Goal: Contribute content: Contribute content

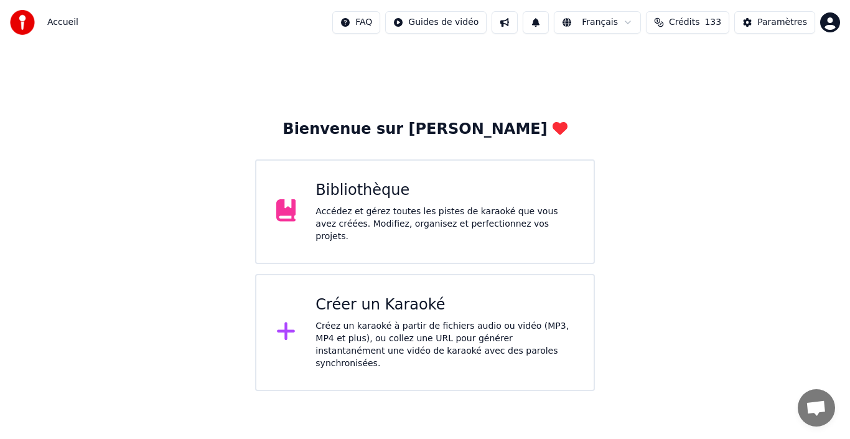
click at [409, 198] on div "Bibliothèque" at bounding box center [445, 190] width 258 height 20
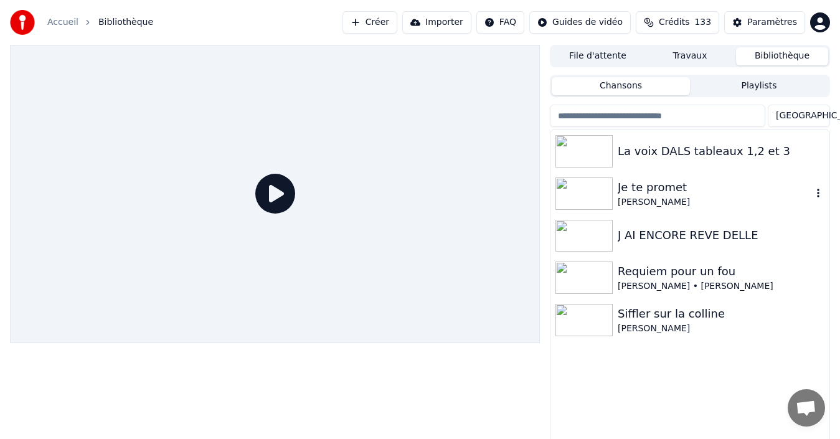
click at [670, 197] on div "[PERSON_NAME]" at bounding box center [714, 202] width 194 height 12
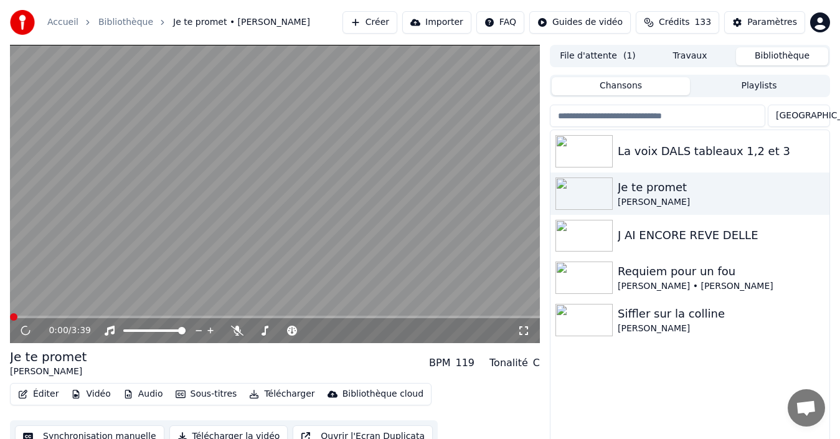
scroll to position [20, 0]
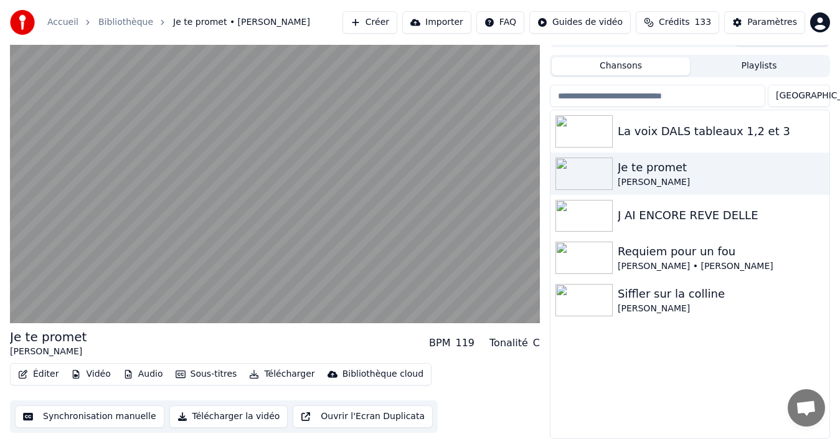
click at [106, 419] on button "Synchronisation manuelle" at bounding box center [89, 416] width 149 height 22
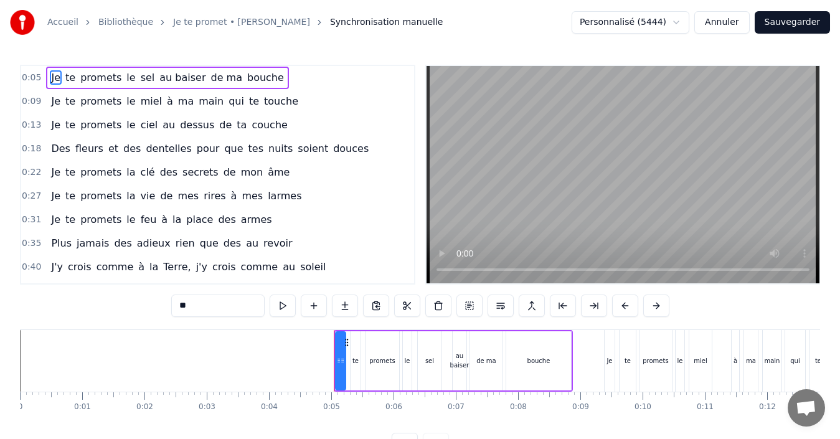
click at [246, 77] on span "bouche" at bounding box center [265, 77] width 39 height 14
type input "******"
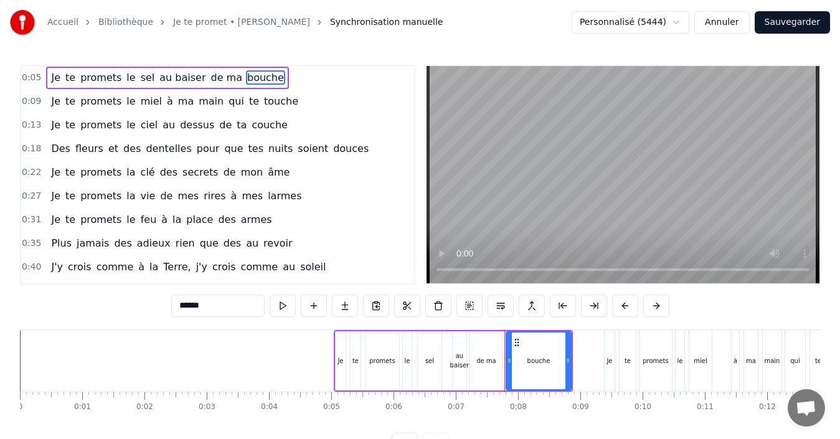
drag, startPoint x: 234, startPoint y: 75, endPoint x: 72, endPoint y: 83, distance: 162.6
click at [72, 83] on div "Je te promets le sel au baiser de ma bouche" at bounding box center [167, 78] width 242 height 22
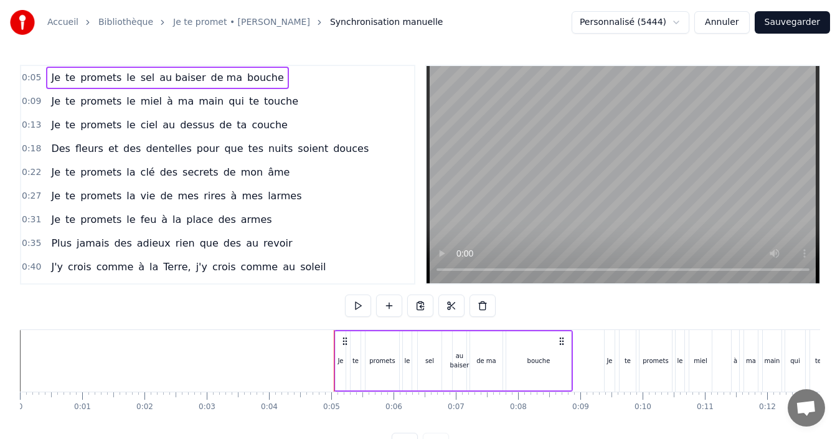
click at [246, 78] on span "bouche" at bounding box center [265, 77] width 39 height 14
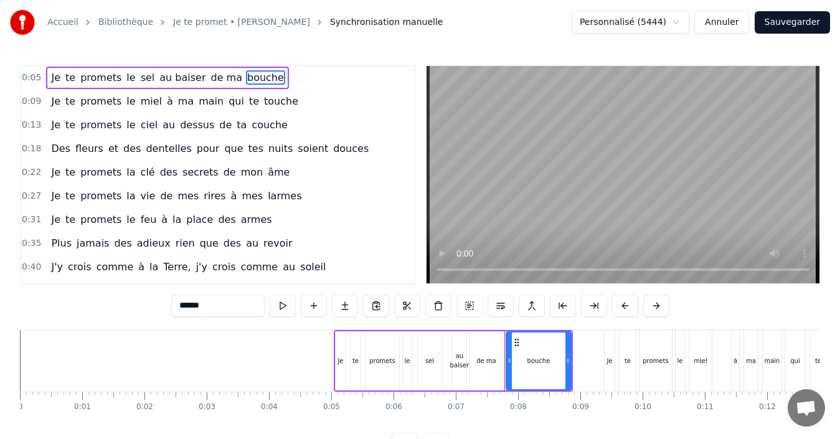
click at [246, 80] on span "bouche" at bounding box center [265, 77] width 39 height 14
drag, startPoint x: 213, startPoint y: 304, endPoint x: 179, endPoint y: 314, distance: 35.8
click at [179, 314] on input "******" at bounding box center [217, 305] width 93 height 22
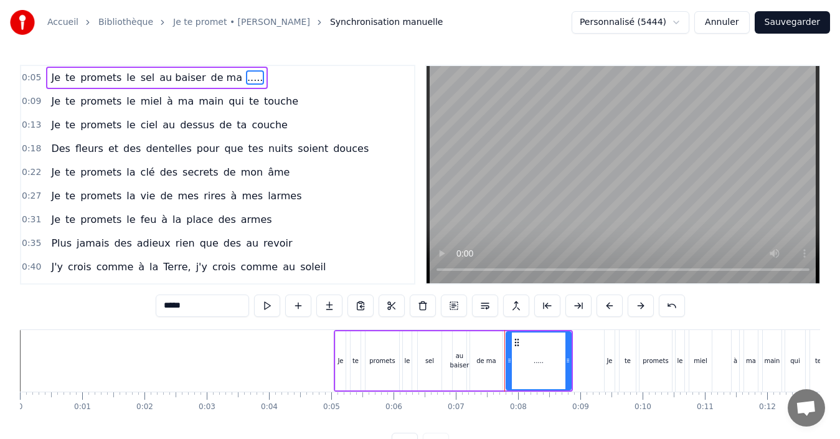
click at [214, 76] on span "de ma" at bounding box center [226, 77] width 34 height 14
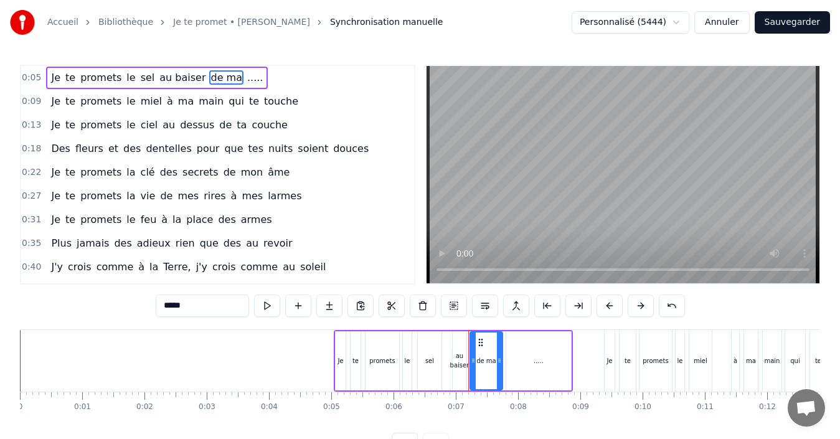
drag, startPoint x: 191, startPoint y: 303, endPoint x: 162, endPoint y: 314, distance: 31.1
click at [162, 314] on input "*****" at bounding box center [202, 305] width 93 height 22
click at [170, 70] on span "au baiser" at bounding box center [182, 77] width 49 height 14
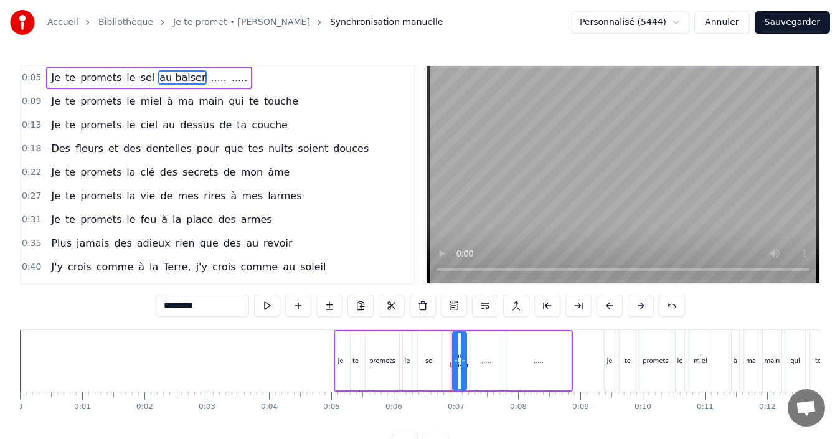
click at [138, 332] on div "0:05 Je te promets le sel au baiser ..... ..... 0:09 Je te promets le miel à ma…" at bounding box center [420, 260] width 800 height 390
click at [139, 80] on span "sel" at bounding box center [147, 77] width 17 height 14
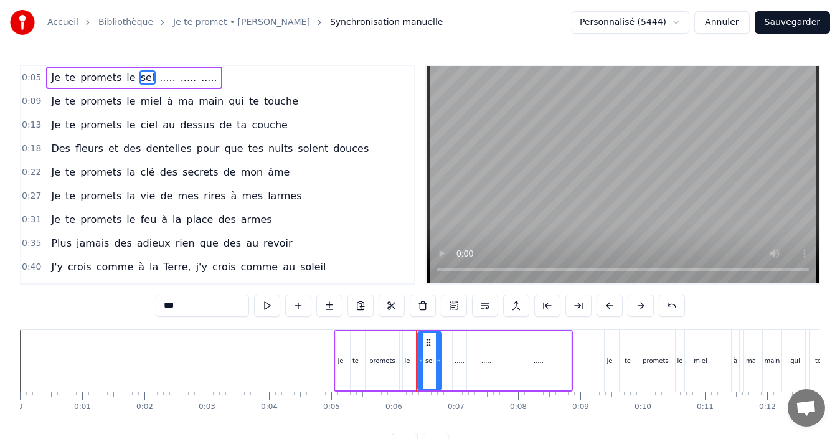
drag, startPoint x: 187, startPoint y: 302, endPoint x: 123, endPoint y: 320, distance: 67.2
click at [123, 320] on div "0:05 Je te promets le sel ..... ..... ..... 0:09 Je te promets le miel à ma mai…" at bounding box center [420, 260] width 800 height 390
click at [125, 78] on span "le" at bounding box center [130, 77] width 11 height 14
drag, startPoint x: 185, startPoint y: 308, endPoint x: 144, endPoint y: 309, distance: 41.7
click at [153, 318] on div "0:05 Je te promets le ... ..... ..... ..... 0:09 Je te promets le miel à ma mai…" at bounding box center [420, 260] width 800 height 390
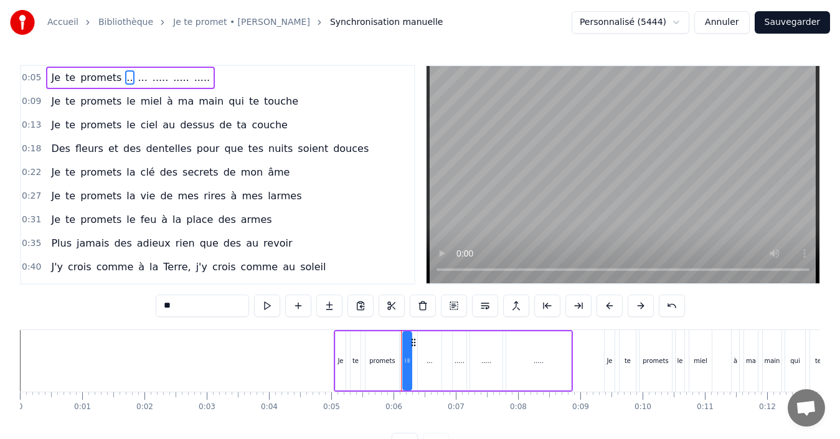
type input "**"
click at [39, 77] on div "0:05 Je te promets .. ... ..... ..... ....." at bounding box center [217, 78] width 393 height 24
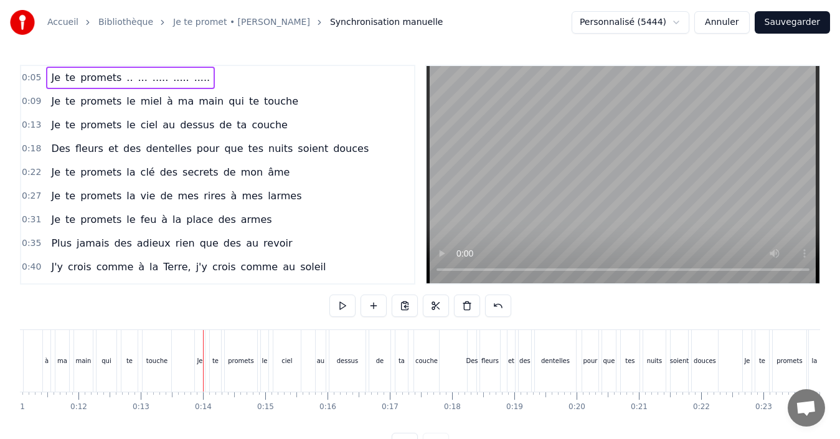
click at [125, 104] on span "le" at bounding box center [130, 101] width 11 height 14
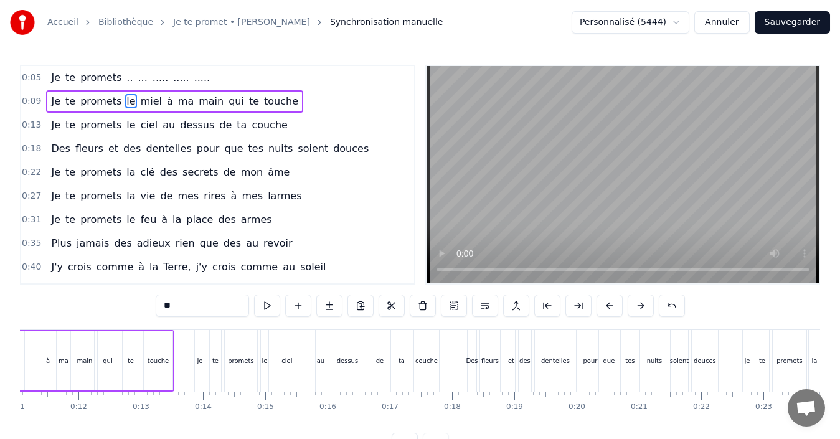
scroll to position [0, 592]
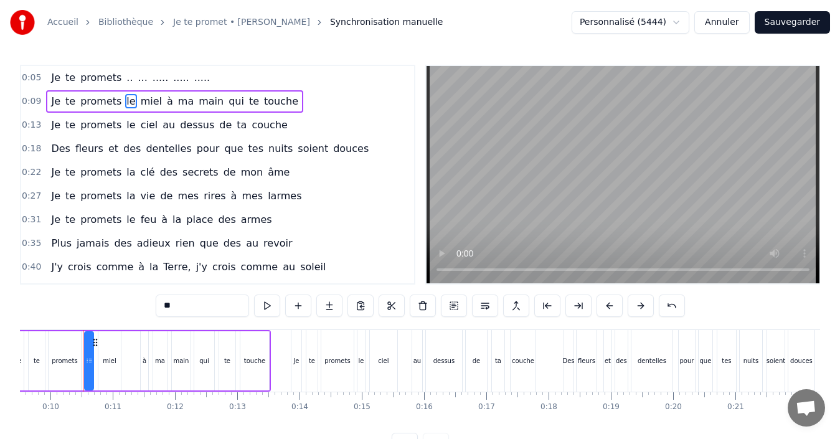
drag, startPoint x: 170, startPoint y: 306, endPoint x: 157, endPoint y: 311, distance: 13.4
click at [159, 311] on input "**" at bounding box center [202, 305] width 93 height 22
click at [140, 100] on span "miel" at bounding box center [149, 101] width 24 height 14
drag, startPoint x: 182, startPoint y: 307, endPoint x: 152, endPoint y: 309, distance: 29.9
click at [152, 309] on div "0:05 Je te promets .. ... ..... ..... ..... 0:09 Je te promets .. miel à ma mai…" at bounding box center [420, 260] width 800 height 390
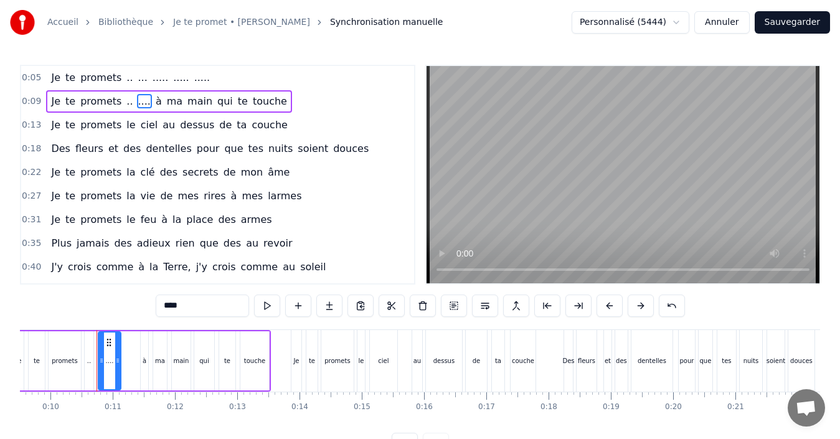
click at [154, 100] on span "à" at bounding box center [158, 101] width 9 height 14
drag, startPoint x: 175, startPoint y: 305, endPoint x: 146, endPoint y: 309, distance: 28.9
click at [146, 309] on div "0:05 Je te promets .. ... ..... ..... ..... 0:09 Je te promets .. .... à ma mai…" at bounding box center [420, 260] width 800 height 390
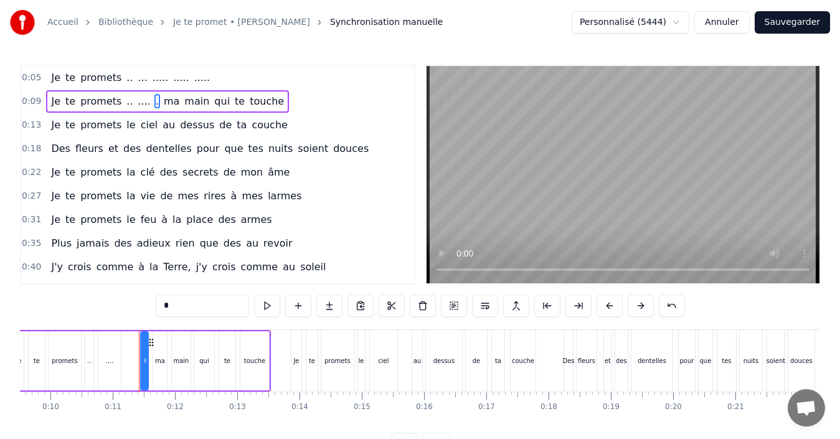
click at [162, 96] on span "ma" at bounding box center [171, 101] width 18 height 14
drag, startPoint x: 181, startPoint y: 307, endPoint x: 151, endPoint y: 305, distance: 29.9
click at [151, 305] on div "0:05 Je te promets .. ... ..... ..... ..... 0:09 Je te promets .. .... . ma mai…" at bounding box center [420, 260] width 800 height 390
click at [174, 98] on span "main" at bounding box center [187, 101] width 27 height 14
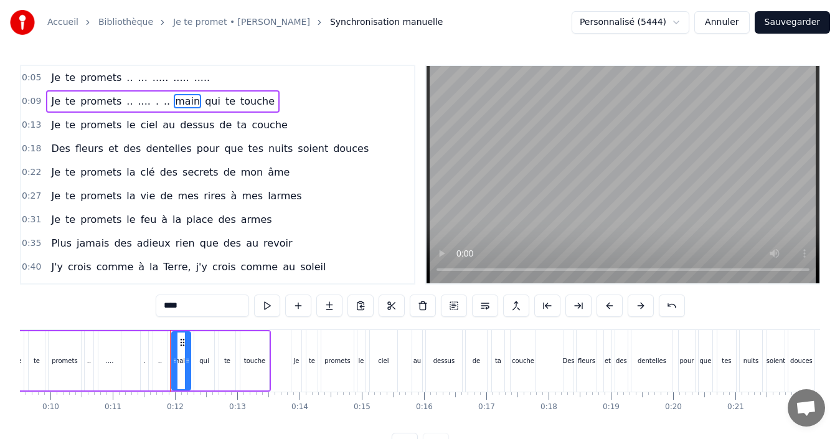
drag, startPoint x: 179, startPoint y: 307, endPoint x: 111, endPoint y: 320, distance: 69.1
click at [111, 320] on div "0:05 Je te promets .. ... ..... ..... ..... 0:09 Je te promets .. .... . .. mai…" at bounding box center [420, 260] width 800 height 390
click at [191, 100] on span "qui" at bounding box center [200, 101] width 18 height 14
drag, startPoint x: 175, startPoint y: 304, endPoint x: 147, endPoint y: 309, distance: 28.6
click at [147, 309] on div "0:05 Je te promets .. ... ..... ..... ..... 0:09 Je te promets .. .... . .. ...…" at bounding box center [420, 260] width 800 height 390
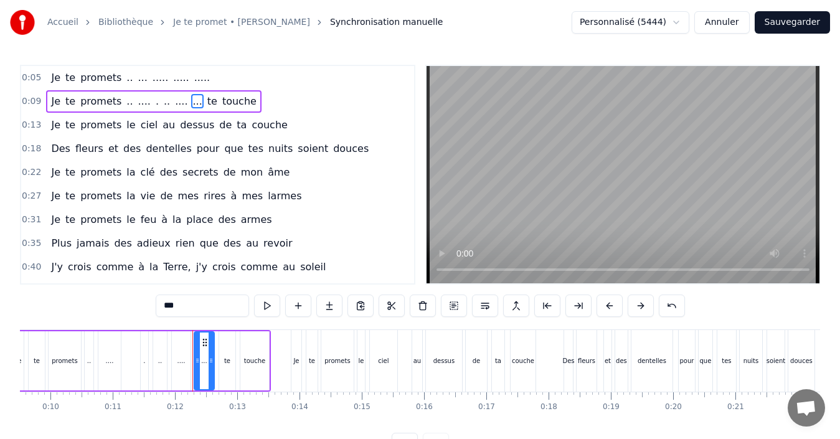
click at [206, 96] on span "te" at bounding box center [212, 101] width 12 height 14
drag, startPoint x: 187, startPoint y: 304, endPoint x: 120, endPoint y: 319, distance: 68.7
click at [120, 319] on div "0:05 Je te promets .. ... ..... ..... ..... 0:09 Je te promets .. .... . .. ...…" at bounding box center [420, 260] width 800 height 390
click at [217, 99] on span "touche" at bounding box center [235, 101] width 37 height 14
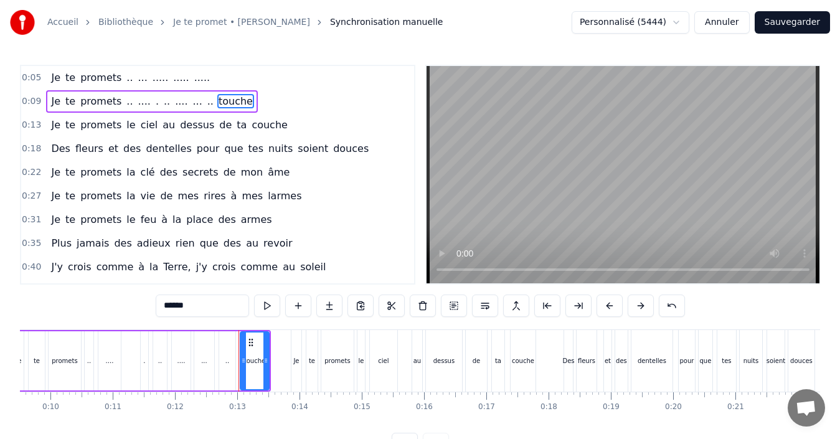
drag, startPoint x: 199, startPoint y: 303, endPoint x: 118, endPoint y: 312, distance: 82.1
click at [118, 312] on div "0:05 Je te promets .. ... ..... ..... ..... 0:09 Je te promets .. .... . .. ...…" at bounding box center [420, 260] width 800 height 390
click at [51, 78] on span "Je" at bounding box center [56, 77] width 12 height 14
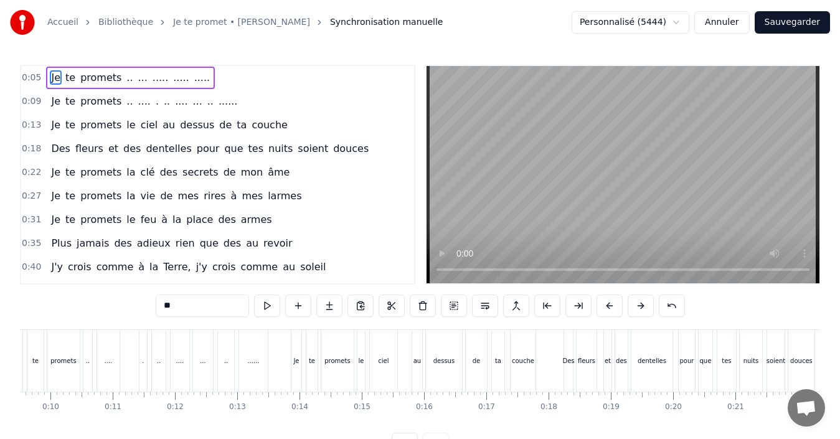
scroll to position [0, 251]
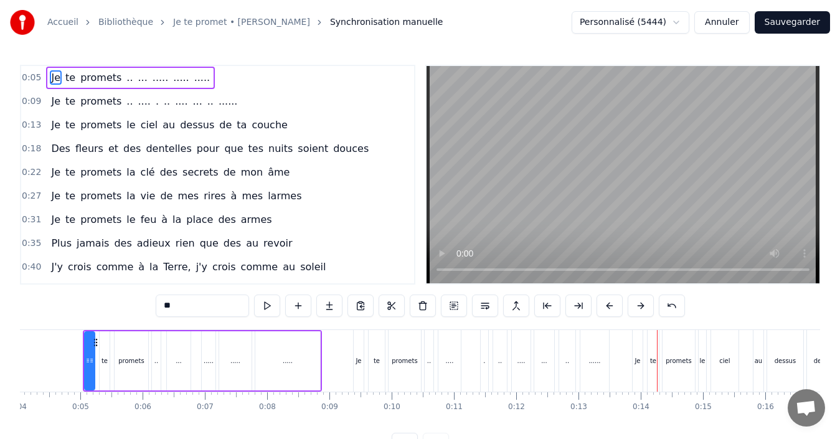
click at [125, 123] on span "le" at bounding box center [130, 125] width 11 height 14
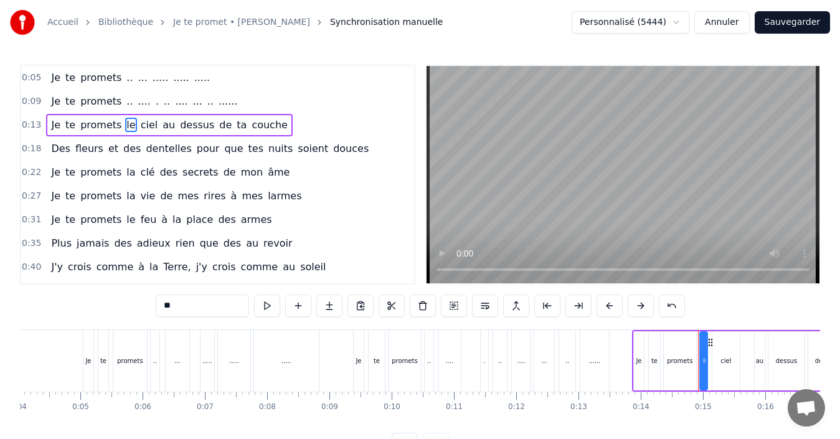
drag, startPoint x: 178, startPoint y: 302, endPoint x: 151, endPoint y: 311, distance: 28.7
click at [151, 311] on div "0:05 Je te promets .. ... ..... ..... ..... 0:09 Je te promets .. .... . .. ...…" at bounding box center [420, 260] width 800 height 390
click at [137, 126] on span "ciel" at bounding box center [147, 125] width 20 height 14
drag, startPoint x: 180, startPoint y: 302, endPoint x: 156, endPoint y: 307, distance: 25.5
click at [156, 307] on input "****" at bounding box center [202, 305] width 93 height 22
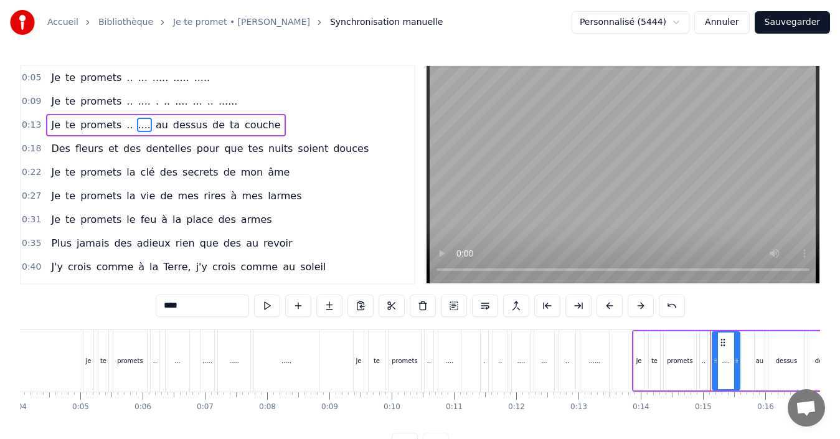
click at [154, 120] on span "au" at bounding box center [161, 125] width 15 height 14
drag, startPoint x: 177, startPoint y: 305, endPoint x: 156, endPoint y: 309, distance: 21.6
click at [158, 310] on input "**" at bounding box center [202, 305] width 93 height 22
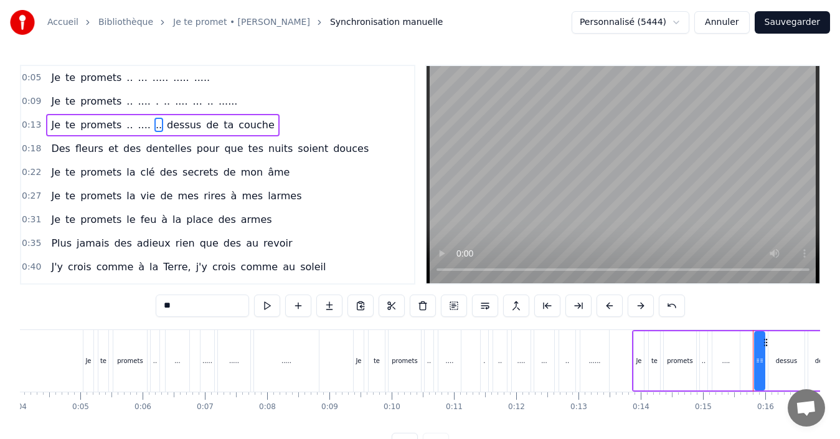
click at [169, 128] on span "dessus" at bounding box center [184, 125] width 37 height 14
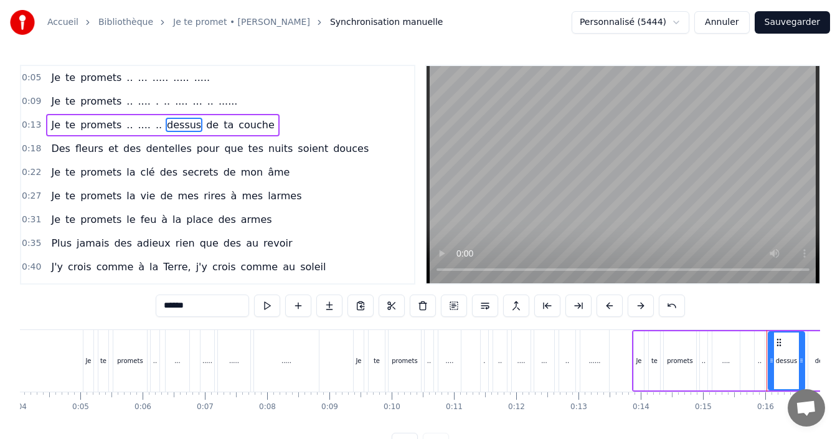
scroll to position [0, 934]
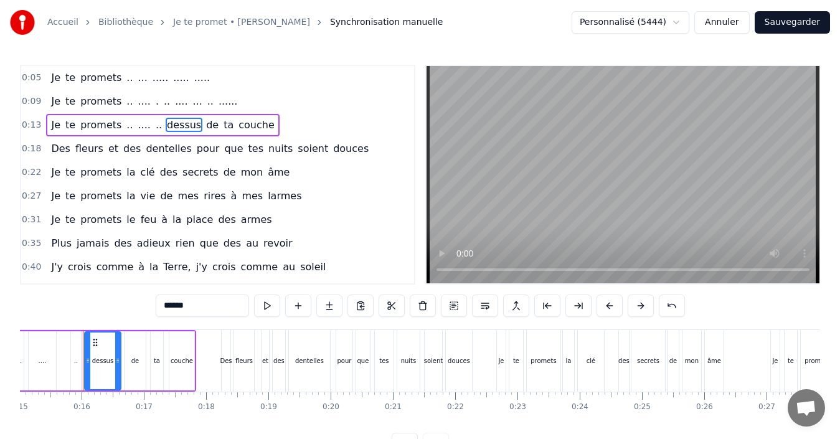
drag, startPoint x: 194, startPoint y: 308, endPoint x: 156, endPoint y: 319, distance: 39.4
click at [156, 318] on div "******" at bounding box center [420, 306] width 529 height 25
click at [190, 131] on span "de" at bounding box center [197, 125] width 15 height 14
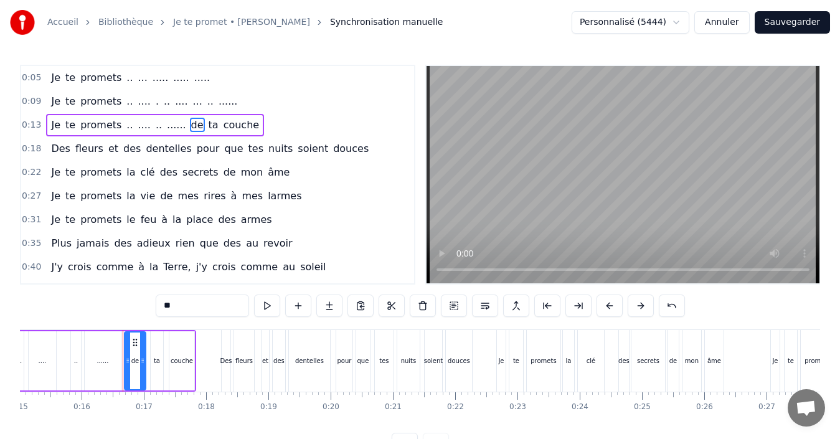
drag, startPoint x: 177, startPoint y: 308, endPoint x: 154, endPoint y: 306, distance: 23.2
click at [156, 306] on input "**" at bounding box center [202, 305] width 93 height 22
click at [201, 125] on span "ta" at bounding box center [207, 125] width 12 height 14
drag, startPoint x: 180, startPoint y: 300, endPoint x: 159, endPoint y: 300, distance: 21.2
click at [159, 300] on input "**" at bounding box center [202, 305] width 93 height 22
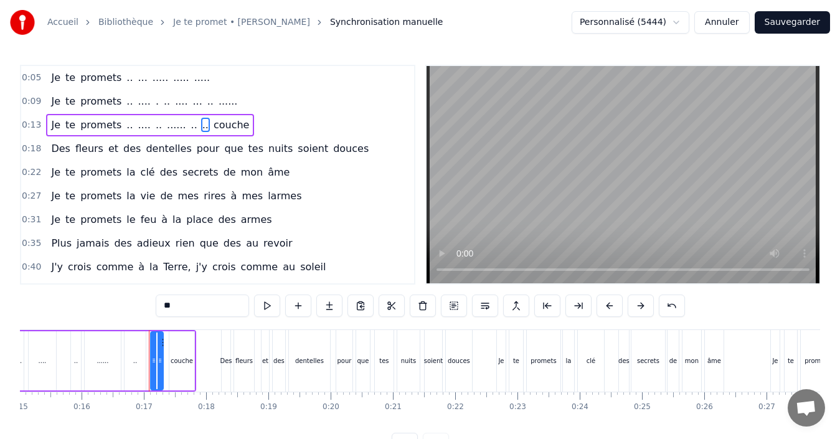
click at [212, 125] on span "couche" at bounding box center [231, 125] width 39 height 14
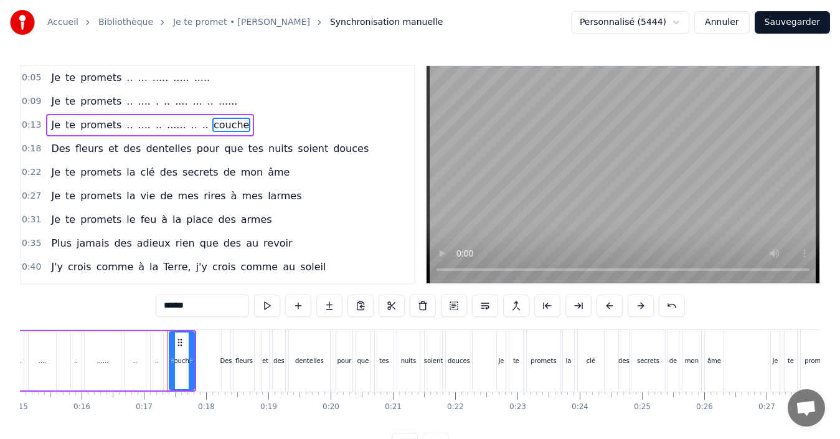
drag, startPoint x: 184, startPoint y: 307, endPoint x: 163, endPoint y: 309, distance: 20.7
click at [167, 311] on input "******" at bounding box center [202, 305] width 93 height 22
drag, startPoint x: 177, startPoint y: 306, endPoint x: 155, endPoint y: 311, distance: 22.8
click at [156, 311] on input "**" at bounding box center [202, 305] width 93 height 22
click at [50, 82] on span "Je" at bounding box center [56, 77] width 12 height 14
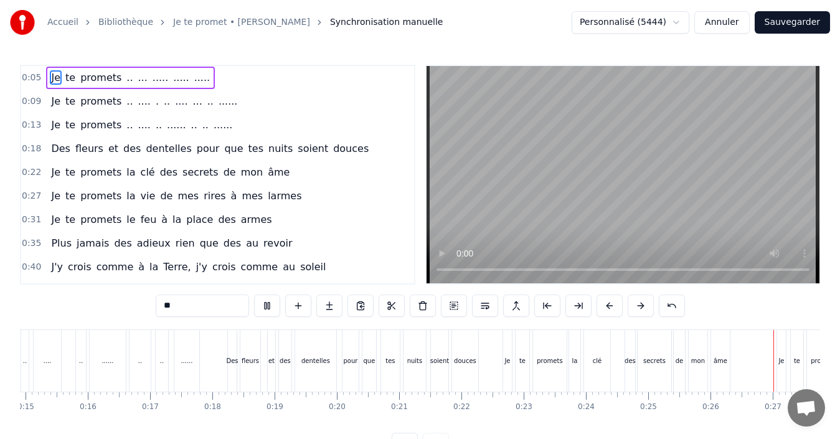
scroll to position [0, 1618]
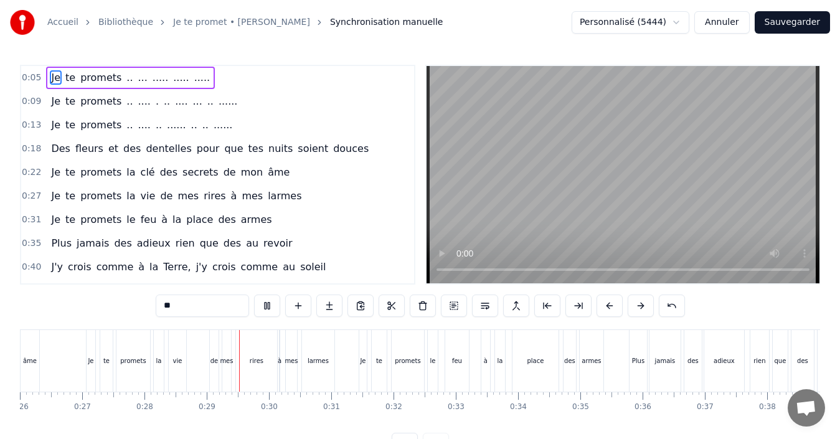
click at [125, 176] on span "la" at bounding box center [130, 172] width 11 height 14
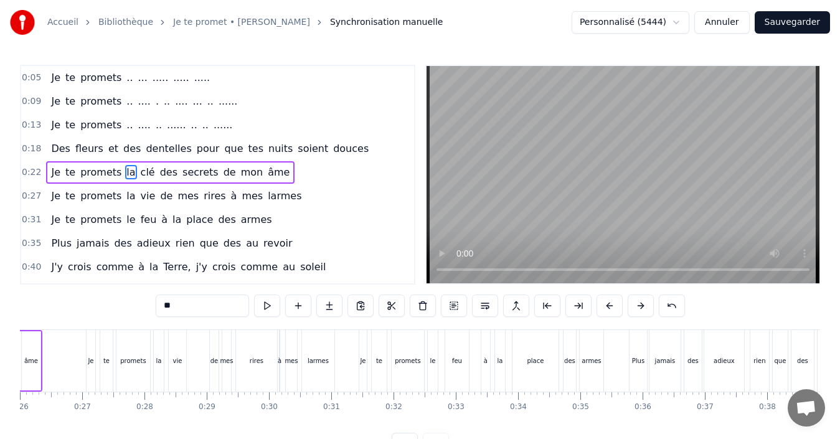
scroll to position [0, 1413]
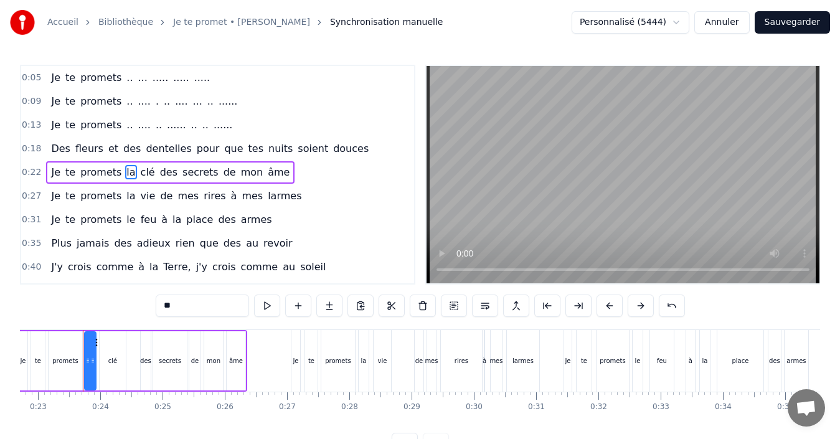
drag, startPoint x: 177, startPoint y: 309, endPoint x: 154, endPoint y: 314, distance: 23.6
click at [154, 314] on div "0:05 Je te promets .. ... ..... ..... ..... 0:09 Je te promets .. .... . .. ...…" at bounding box center [420, 260] width 800 height 390
drag, startPoint x: 134, startPoint y: 171, endPoint x: 143, endPoint y: 220, distance: 49.9
click at [137, 171] on span "clé" at bounding box center [145, 172] width 17 height 14
drag, startPoint x: 175, startPoint y: 306, endPoint x: 158, endPoint y: 308, distance: 17.0
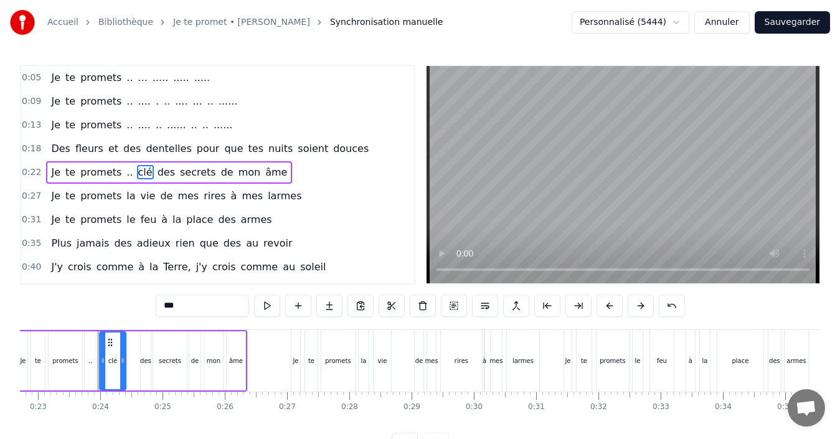
click at [158, 308] on input "***" at bounding box center [202, 305] width 93 height 22
click at [151, 169] on span "des" at bounding box center [161, 172] width 20 height 14
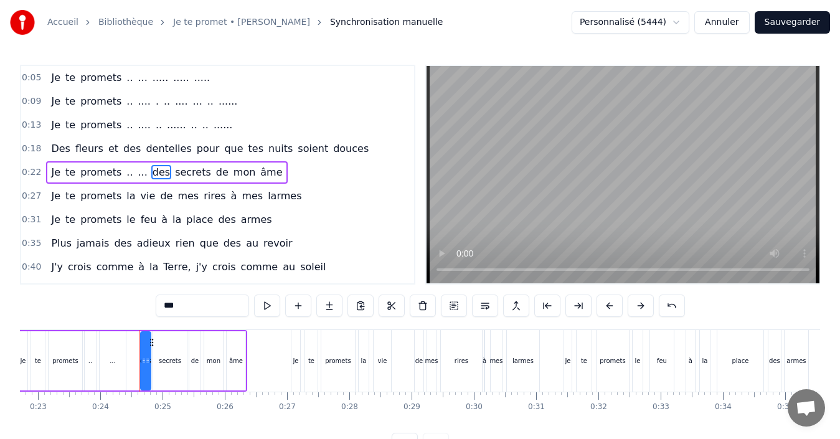
drag, startPoint x: 182, startPoint y: 306, endPoint x: 141, endPoint y: 309, distance: 41.2
click at [142, 309] on div "0:05 Je te promets .. ... ..... ..... ..... 0:09 Je te promets .. .... . .. ...…" at bounding box center [420, 260] width 800 height 390
click at [166, 169] on span "secrets" at bounding box center [185, 172] width 39 height 14
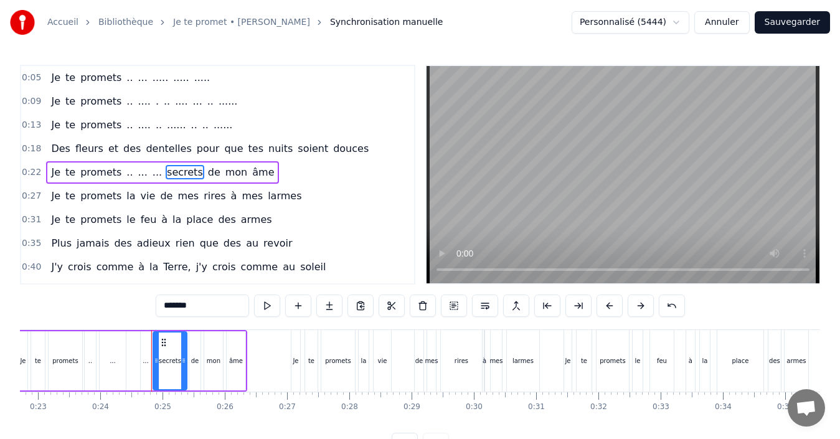
drag, startPoint x: 192, startPoint y: 307, endPoint x: 133, endPoint y: 315, distance: 59.0
click at [133, 315] on div "0:05 Je te promets .. ... ..... ..... ..... 0:09 Je te promets .. .... . .. ...…" at bounding box center [420, 260] width 800 height 390
click at [193, 169] on span "de" at bounding box center [200, 172] width 15 height 14
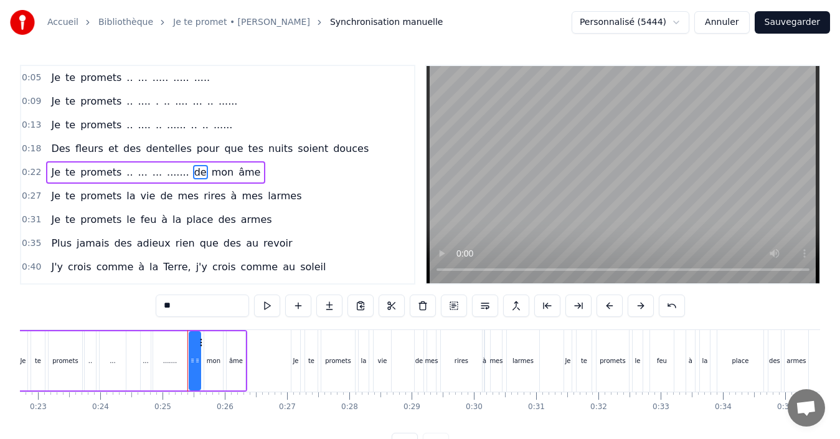
drag, startPoint x: 192, startPoint y: 298, endPoint x: 136, endPoint y: 316, distance: 58.7
click at [137, 316] on div "0:05 Je te promets .. ... ..... ..... ..... 0:09 Je te promets .. .... . .. ...…" at bounding box center [420, 260] width 800 height 390
drag, startPoint x: 187, startPoint y: 172, endPoint x: 188, endPoint y: 199, distance: 27.4
click at [204, 171] on span "mon" at bounding box center [216, 172] width 25 height 14
drag, startPoint x: 187, startPoint y: 301, endPoint x: 124, endPoint y: 319, distance: 66.0
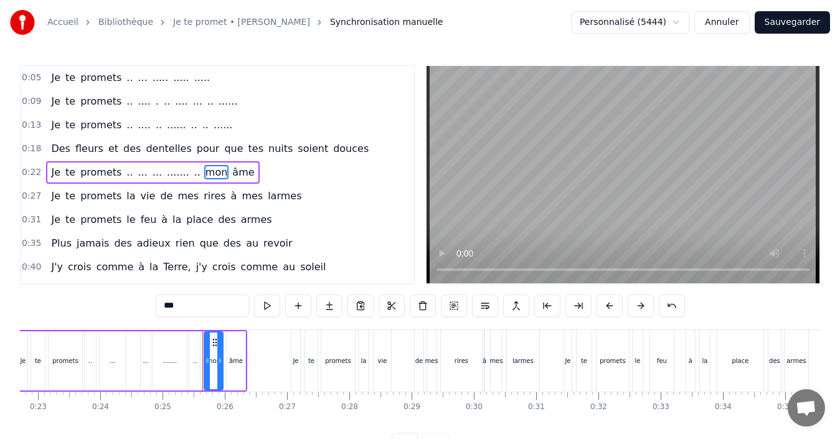
click at [124, 319] on div "0:05 Je te promets .. ... ..... ..... ..... 0:09 Je te promets .. .... . .. ...…" at bounding box center [420, 260] width 800 height 390
click at [218, 174] on span "âme" at bounding box center [230, 172] width 24 height 14
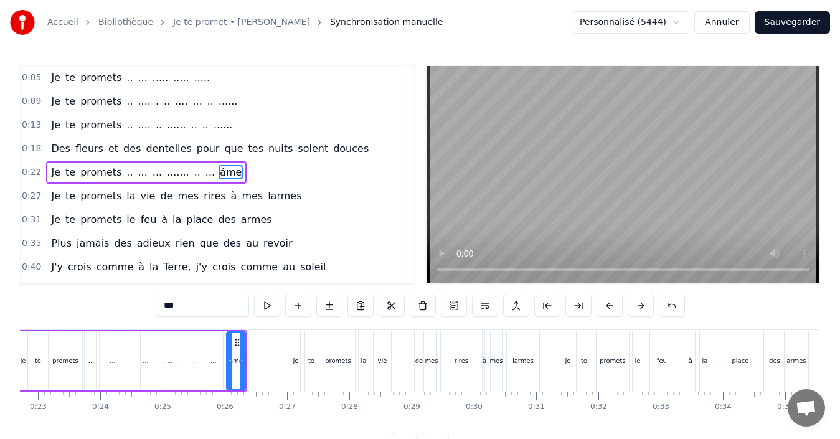
drag, startPoint x: 201, startPoint y: 304, endPoint x: 124, endPoint y: 316, distance: 77.6
click at [124, 316] on div "0:05 Je te promets .. ... ..... ..... ..... 0:09 Je te promets .. .... . .. ...…" at bounding box center [420, 260] width 800 height 390
click at [62, 143] on span "Des" at bounding box center [61, 148] width 22 height 14
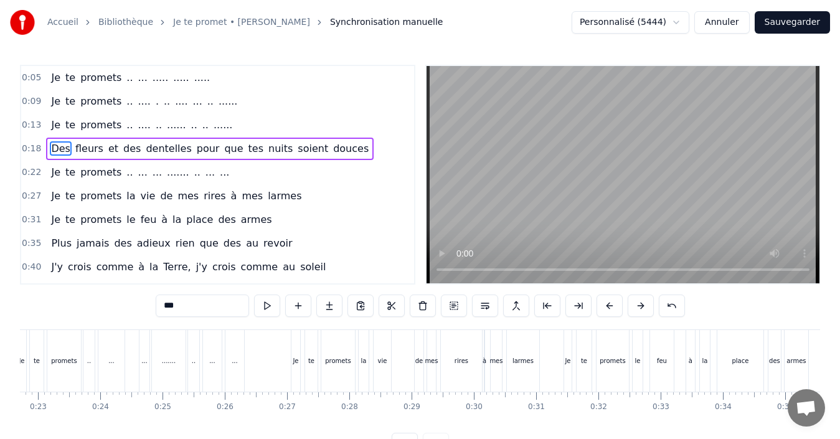
scroll to position [0, 1072]
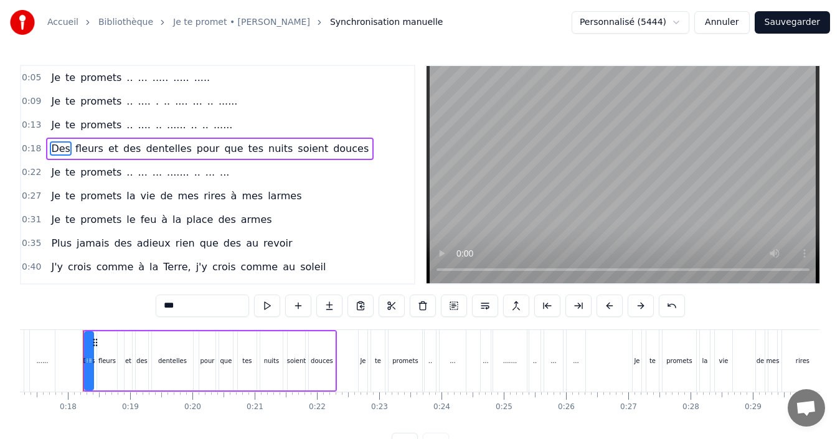
drag, startPoint x: 186, startPoint y: 301, endPoint x: 151, endPoint y: 315, distance: 37.4
click at [151, 315] on div "0:05 Je te promets .. ... ..... ..... ..... 0:09 Je te promets .. .... . .. ...…" at bounding box center [420, 260] width 800 height 390
type input "*"
click at [82, 152] on span "fleurs" at bounding box center [79, 148] width 30 height 14
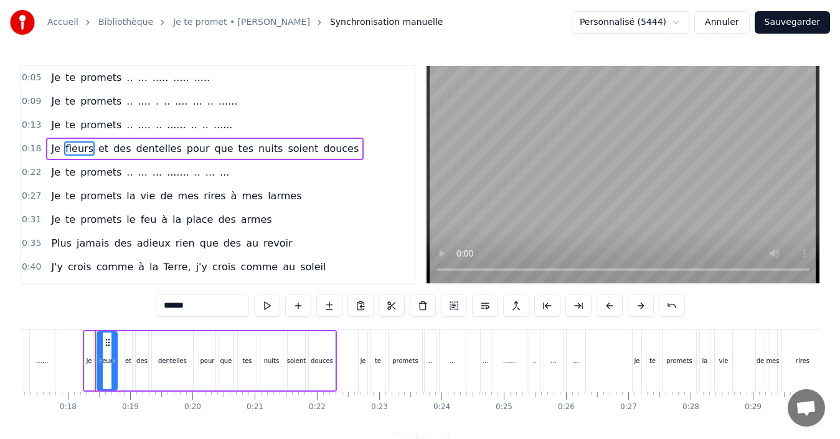
drag, startPoint x: 183, startPoint y: 307, endPoint x: 136, endPoint y: 316, distance: 48.1
click at [136, 316] on div "0:05 Je te promets .. ... ..... ..... ..... 0:09 Je te promets .. .... . .. ...…" at bounding box center [420, 260] width 800 height 390
click at [82, 151] on span "et" at bounding box center [85, 148] width 12 height 14
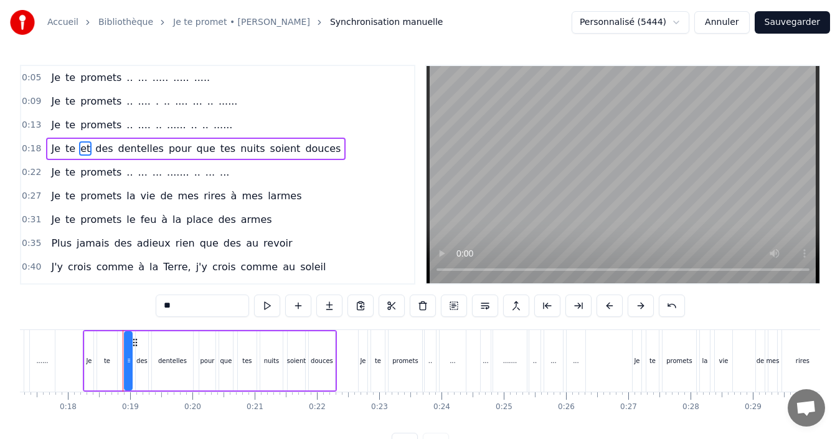
drag, startPoint x: 178, startPoint y: 302, endPoint x: 141, endPoint y: 312, distance: 38.0
click at [141, 312] on div "0:05 Je te promets .. ... ..... ..... ..... 0:09 Je te promets .. .... . .. ...…" at bounding box center [420, 260] width 800 height 390
click at [125, 149] on span "des" at bounding box center [135, 148] width 20 height 14
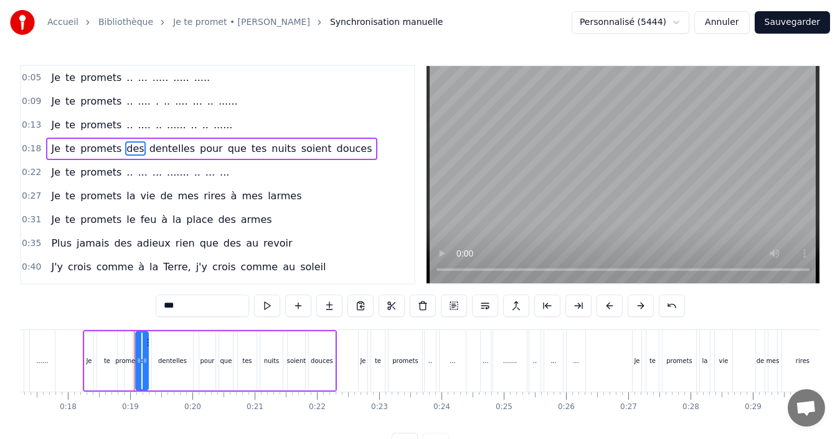
drag, startPoint x: 187, startPoint y: 309, endPoint x: 144, endPoint y: 320, distance: 44.2
click at [144, 320] on div "0:05 Je te promets .. ... ..... ..... ..... 0:09 Je te promets .. .... . .. ...…" at bounding box center [420, 260] width 800 height 390
click at [158, 149] on span "dentelles" at bounding box center [164, 148] width 48 height 14
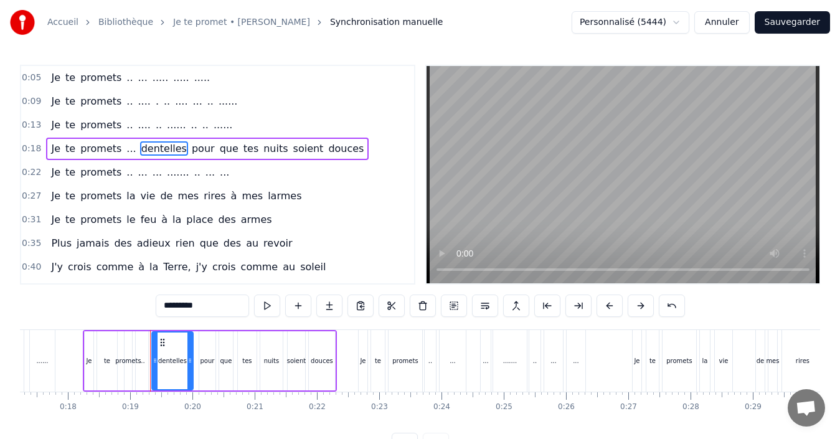
drag, startPoint x: 202, startPoint y: 306, endPoint x: 122, endPoint y: 321, distance: 81.1
click at [122, 321] on div "0:05 Je te promets .. ... ..... ..... ..... 0:09 Je te promets .. .... . .. ...…" at bounding box center [420, 260] width 800 height 390
click at [164, 150] on span "pour" at bounding box center [177, 148] width 26 height 14
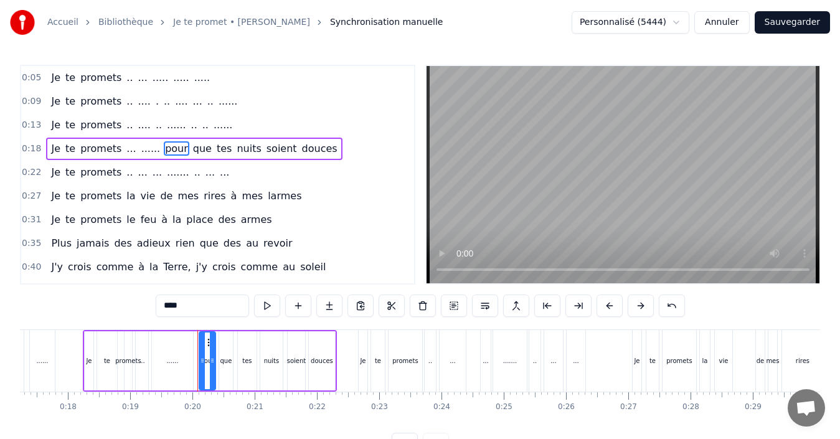
drag, startPoint x: 192, startPoint y: 309, endPoint x: 137, endPoint y: 312, distance: 54.9
click at [138, 312] on div "0:05 Je te promets .. ... ..... ..... ..... 0:09 Je te promets .. .... . .. ...…" at bounding box center [420, 260] width 800 height 390
click at [181, 151] on span "que" at bounding box center [191, 148] width 21 height 14
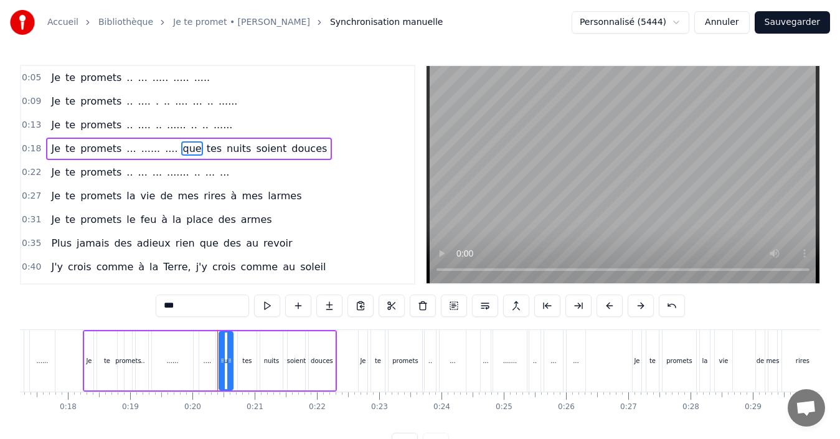
drag, startPoint x: 190, startPoint y: 302, endPoint x: 129, endPoint y: 309, distance: 61.4
click at [131, 309] on div "0:05 Je te promets .. ... ..... ..... ..... 0:09 Je te promets .. .... . .. ...…" at bounding box center [420, 260] width 800 height 390
click at [196, 146] on span "tes" at bounding box center [204, 148] width 17 height 14
drag, startPoint x: 189, startPoint y: 304, endPoint x: 134, endPoint y: 309, distance: 55.6
click at [134, 309] on div "0:05 Je te promets .. ... ..... ..... ..... 0:09 Je te promets .. .... . .. ...…" at bounding box center [420, 260] width 800 height 390
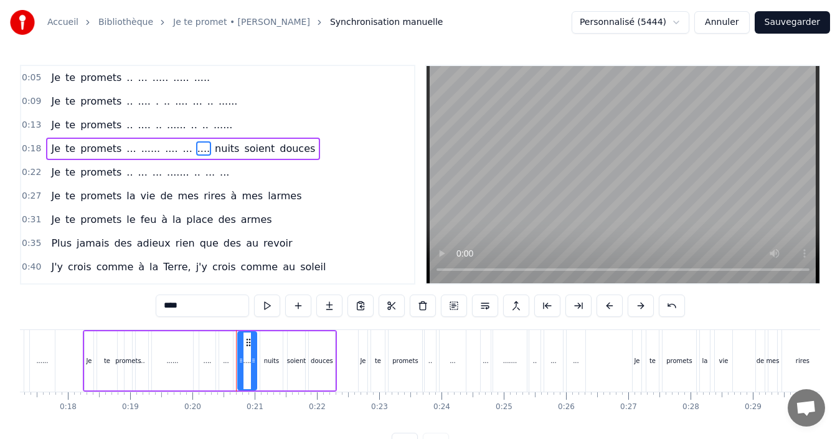
click at [213, 146] on span "nuits" at bounding box center [226, 148] width 27 height 14
drag, startPoint x: 167, startPoint y: 307, endPoint x: 120, endPoint y: 304, distance: 47.5
click at [120, 304] on div "0:05 Je te promets .. ... ..... ..... ..... 0:09 Je te promets .. .... . .. ...…" at bounding box center [420, 260] width 800 height 390
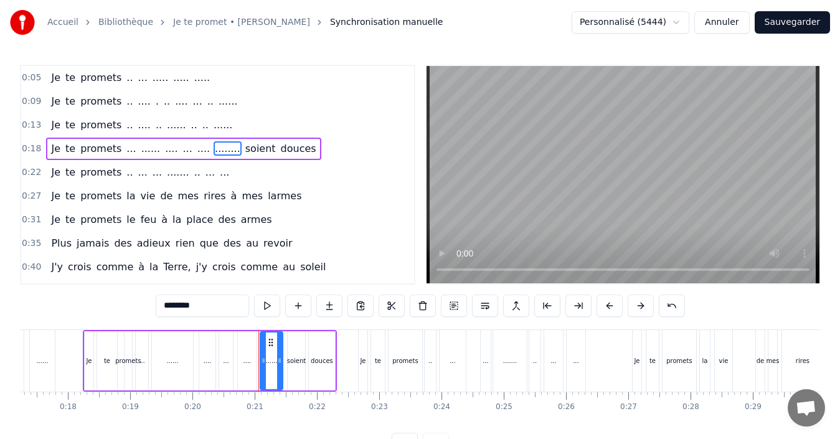
click at [244, 146] on span "soient" at bounding box center [260, 148] width 33 height 14
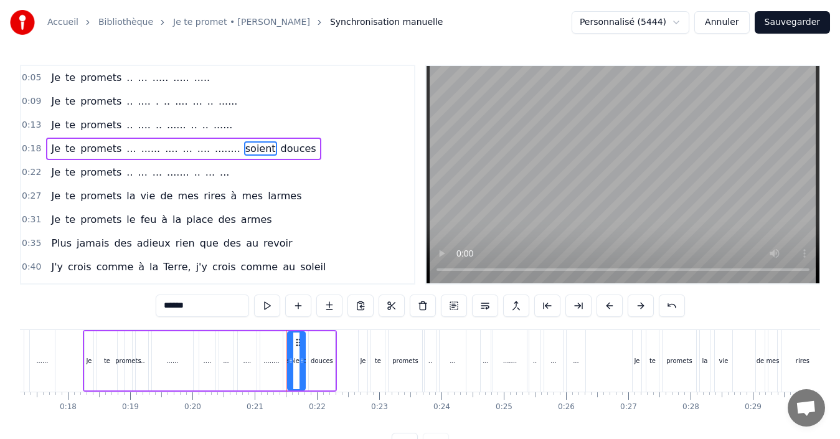
drag, startPoint x: 189, startPoint y: 305, endPoint x: 106, endPoint y: 308, distance: 82.8
click at [106, 308] on div "0:05 Je te promets .. ... ..... ..... ..... 0:09 Je te promets .. .... . .. ...…" at bounding box center [420, 260] width 800 height 390
click at [265, 144] on span "douces" at bounding box center [284, 148] width 38 height 14
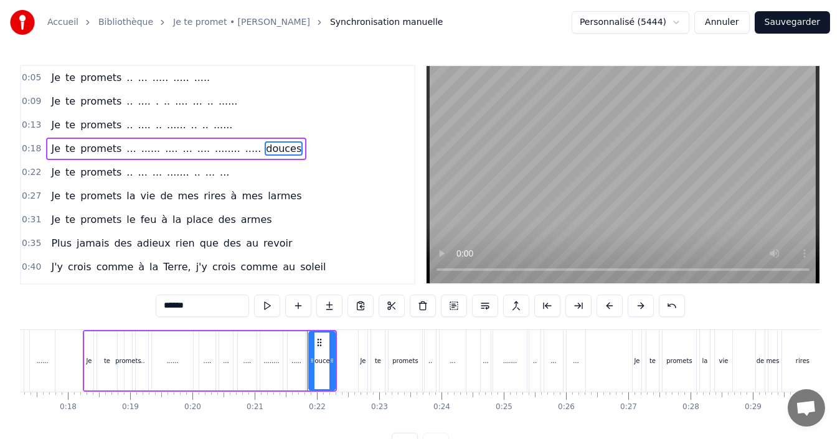
drag, startPoint x: 207, startPoint y: 304, endPoint x: 129, endPoint y: 306, distance: 77.8
click at [131, 306] on div "0:05 Je te promets .. ... ..... ..... ..... 0:09 Je te promets .. .... . .. ...…" at bounding box center [420, 260] width 800 height 390
click at [52, 128] on span "Je" at bounding box center [56, 125] width 12 height 14
type input "**"
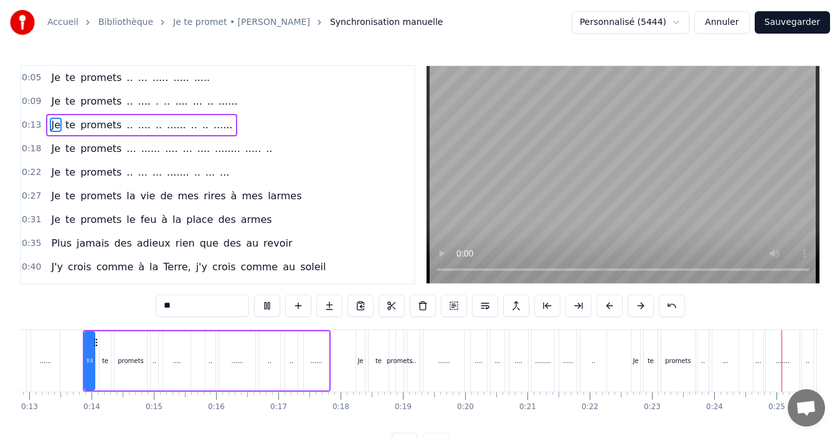
scroll to position [0, 1488]
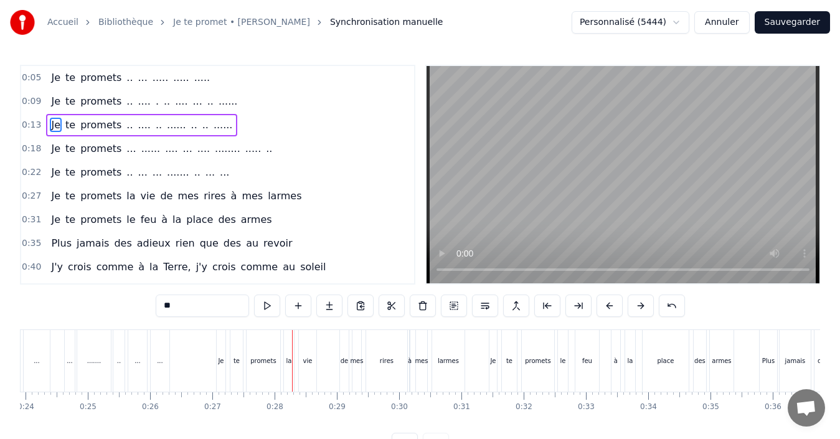
click at [126, 196] on div "Je te promets la vie de mes rires à mes larmes" at bounding box center [176, 196] width 260 height 22
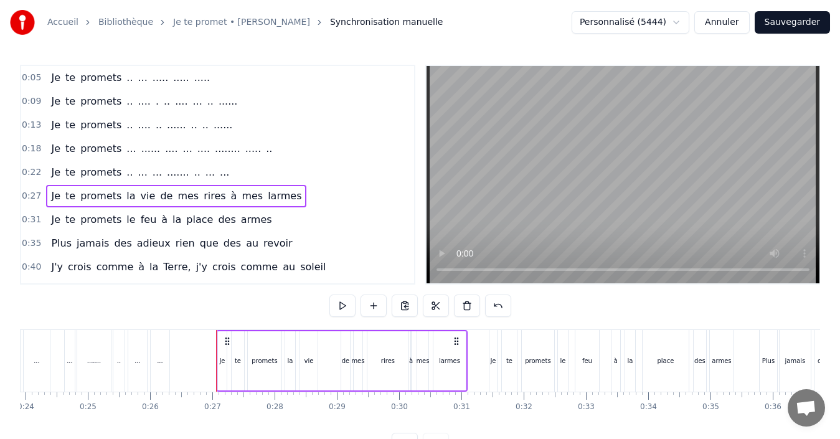
click at [125, 194] on span "la" at bounding box center [130, 196] width 11 height 14
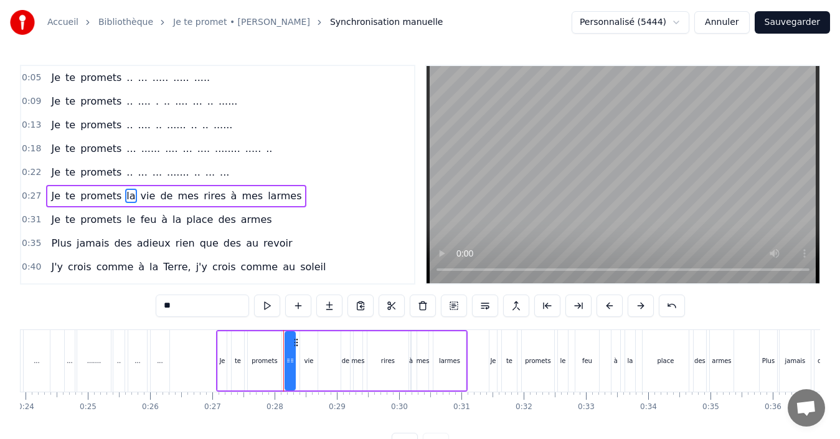
scroll to position [21, 0]
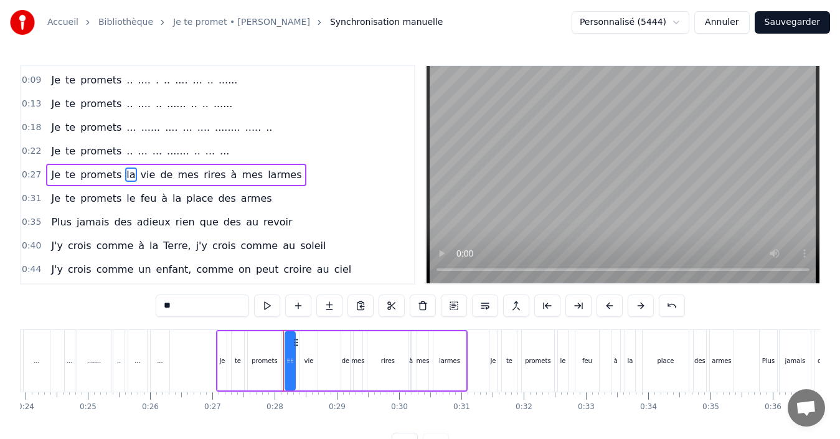
drag, startPoint x: 184, startPoint y: 304, endPoint x: 140, endPoint y: 307, distance: 44.3
click at [140, 307] on div "0:05 Je te promets .. ... ..... ..... ..... 0:09 Je te promets .. .... . .. ...…" at bounding box center [420, 260] width 800 height 390
click at [137, 177] on span "vie" at bounding box center [145, 174] width 17 height 14
drag, startPoint x: 180, startPoint y: 304, endPoint x: 162, endPoint y: 306, distance: 18.1
click at [162, 306] on input "***" at bounding box center [202, 305] width 93 height 22
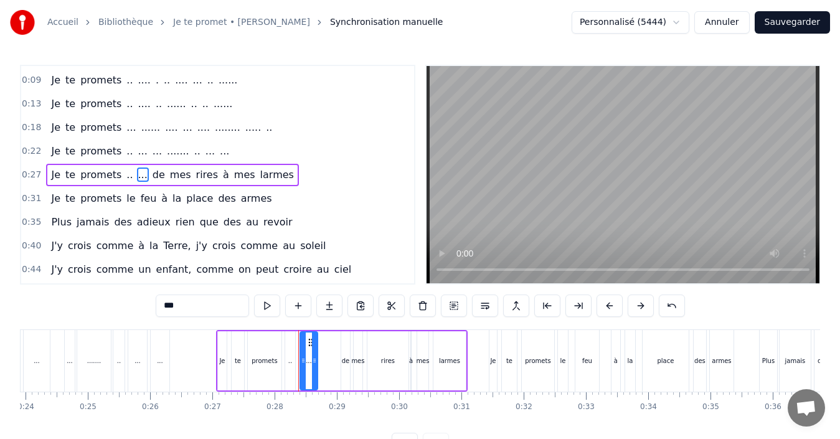
click at [151, 176] on span "de" at bounding box center [158, 174] width 15 height 14
drag, startPoint x: 177, startPoint y: 304, endPoint x: 149, endPoint y: 305, distance: 28.0
click at [149, 305] on div "0:05 Je te promets .. ... ..... ..... ..... 0:09 Je te promets .. .... . .. ...…" at bounding box center [420, 260] width 800 height 390
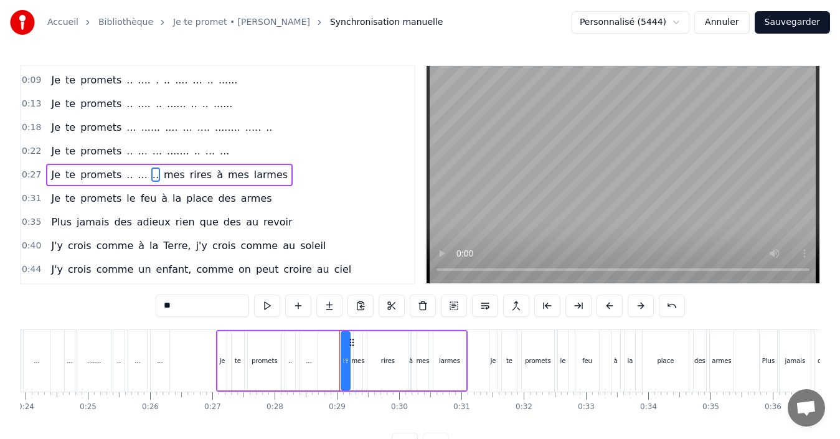
click at [162, 177] on span "mes" at bounding box center [174, 174] width 24 height 14
drag, startPoint x: 191, startPoint y: 304, endPoint x: 153, endPoint y: 312, distance: 38.7
click at [153, 312] on div "0:05 Je te promets .. ... ..... ..... ..... 0:09 Je te promets .. .... . .. ...…" at bounding box center [420, 260] width 800 height 390
click at [177, 170] on span "rires" at bounding box center [189, 174] width 24 height 14
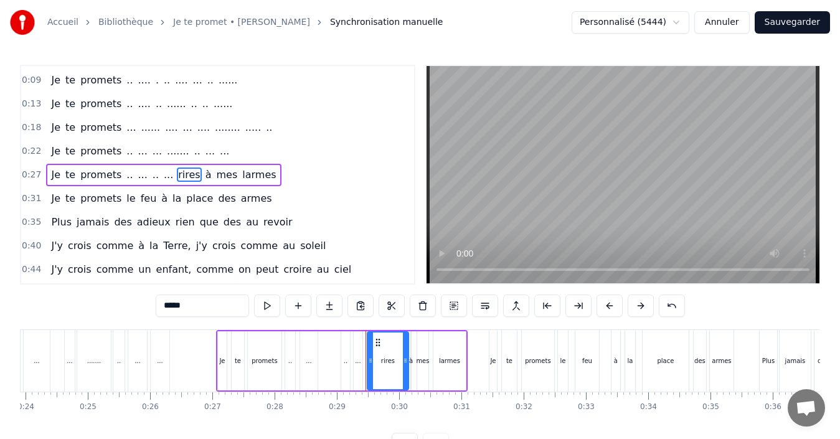
drag, startPoint x: 177, startPoint y: 309, endPoint x: 139, endPoint y: 312, distance: 38.7
click at [139, 312] on div "0:05 Je te promets .. ... ..... ..... ..... 0:09 Je te promets .. .... . .. ...…" at bounding box center [420, 260] width 800 height 390
click at [201, 177] on span "à" at bounding box center [205, 174] width 9 height 14
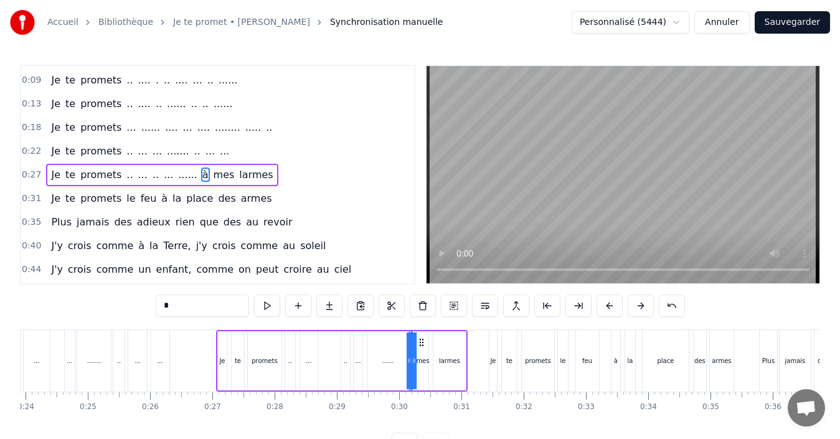
drag, startPoint x: 174, startPoint y: 307, endPoint x: 152, endPoint y: 307, distance: 22.4
click at [152, 307] on div "0:05 Je te promets .. ... ..... ..... ..... 0:09 Je te promets .. .... . .. ...…" at bounding box center [420, 260] width 800 height 390
click at [209, 179] on span "mes" at bounding box center [221, 174] width 24 height 14
drag, startPoint x: 193, startPoint y: 301, endPoint x: 138, endPoint y: 303, distance: 55.5
click at [138, 303] on div "0:05 Je te promets .. ... ..... ..... ..... 0:09 Je te promets .. .... . .. ...…" at bounding box center [420, 260] width 800 height 390
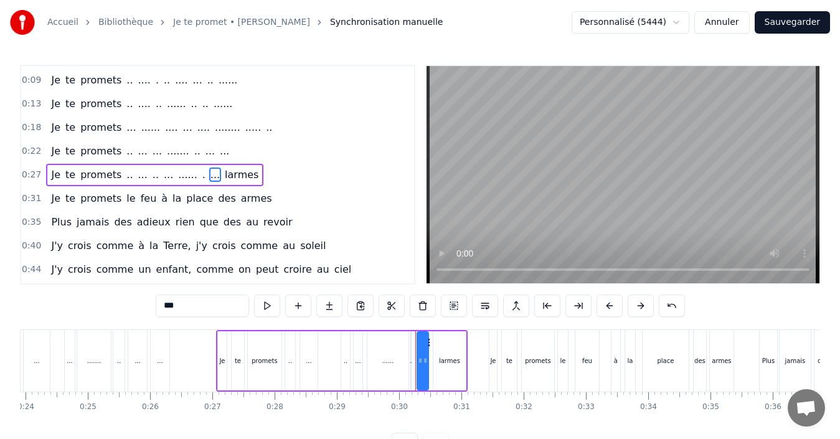
click at [223, 179] on span "larmes" at bounding box center [241, 174] width 36 height 14
drag, startPoint x: 191, startPoint y: 311, endPoint x: 146, endPoint y: 310, distance: 45.5
click at [146, 310] on div "0:05 Je te promets .. ... ..... ..... ..... 0:09 Je te promets .. .... . .. ...…" at bounding box center [420, 260] width 800 height 390
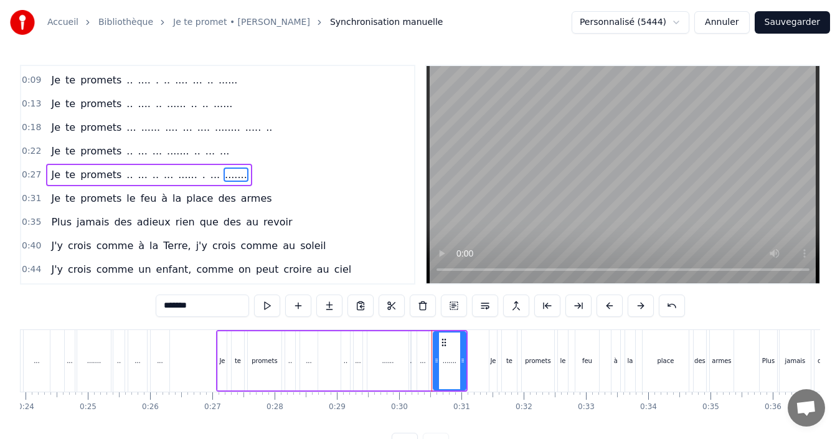
click at [125, 198] on span "le" at bounding box center [130, 198] width 11 height 14
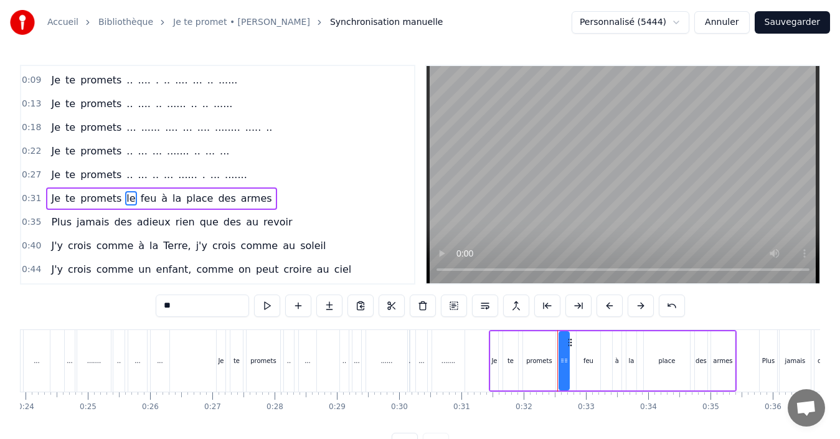
scroll to position [45, 0]
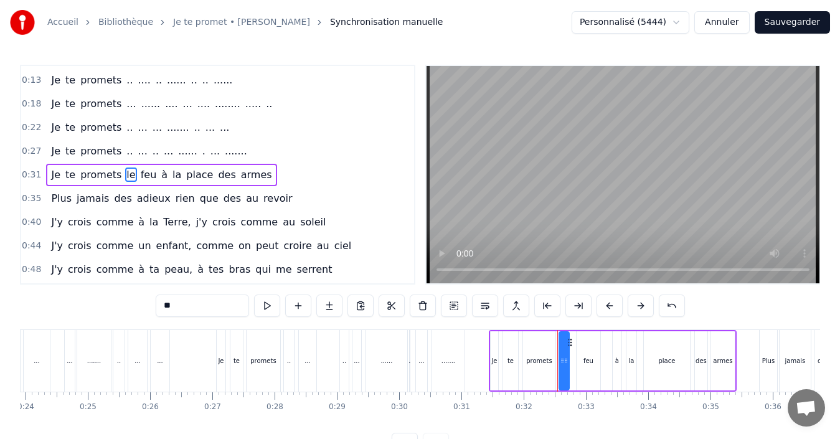
drag, startPoint x: 194, startPoint y: 306, endPoint x: 138, endPoint y: 310, distance: 56.1
click at [138, 310] on div "0:05 Je te promets .. ... ..... ..... ..... 0:09 Je te promets .. .... . .. ...…" at bounding box center [420, 260] width 800 height 390
click at [137, 172] on span "feu" at bounding box center [146, 174] width 19 height 14
drag, startPoint x: 179, startPoint y: 311, endPoint x: 146, endPoint y: 311, distance: 33.0
click at [146, 311] on div "0:05 Je te promets .. ... ..... ..... ..... 0:09 Je te promets .. .... . .. ...…" at bounding box center [420, 260] width 800 height 390
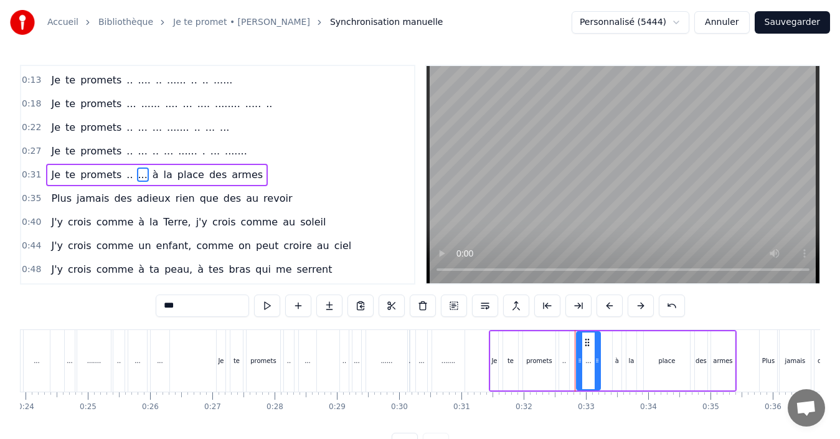
click at [151, 175] on span "à" at bounding box center [155, 174] width 9 height 14
drag, startPoint x: 172, startPoint y: 302, endPoint x: 143, endPoint y: 307, distance: 29.6
click at [143, 307] on div "0:05 Je te promets .. ... ..... ..... ..... 0:09 Je te promets .. .... . .. ...…" at bounding box center [420, 260] width 800 height 390
click at [159, 174] on span "la" at bounding box center [164, 174] width 11 height 14
drag, startPoint x: 186, startPoint y: 299, endPoint x: 133, endPoint y: 301, distance: 52.9
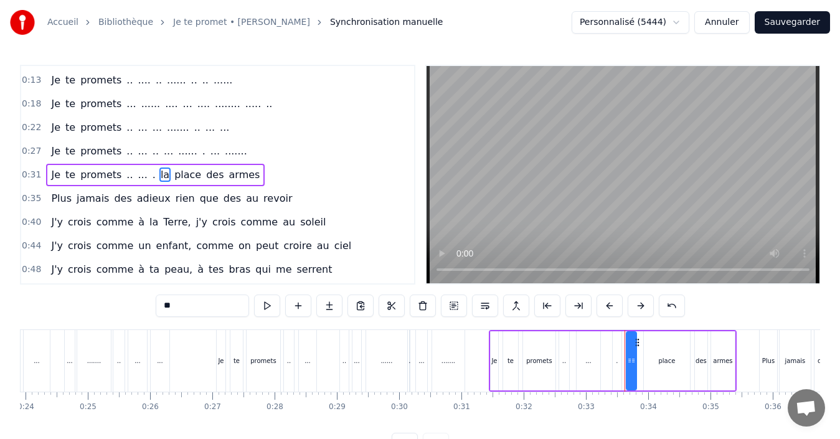
click at [133, 301] on div "0:05 Je te promets .. ... ..... ..... ..... 0:09 Je te promets .. .... . .. ...…" at bounding box center [420, 260] width 800 height 390
click at [171, 178] on span "place" at bounding box center [185, 174] width 29 height 14
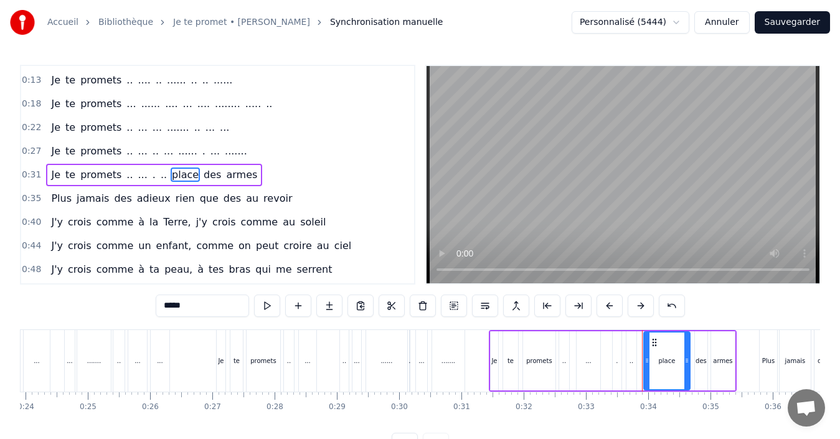
drag, startPoint x: 191, startPoint y: 306, endPoint x: 137, endPoint y: 301, distance: 54.4
click at [137, 301] on div "0:05 Je te promets .. ... ..... ..... ..... 0:09 Je te promets .. .... . .. ...…" at bounding box center [420, 260] width 800 height 390
click at [192, 180] on span "des" at bounding box center [202, 174] width 20 height 14
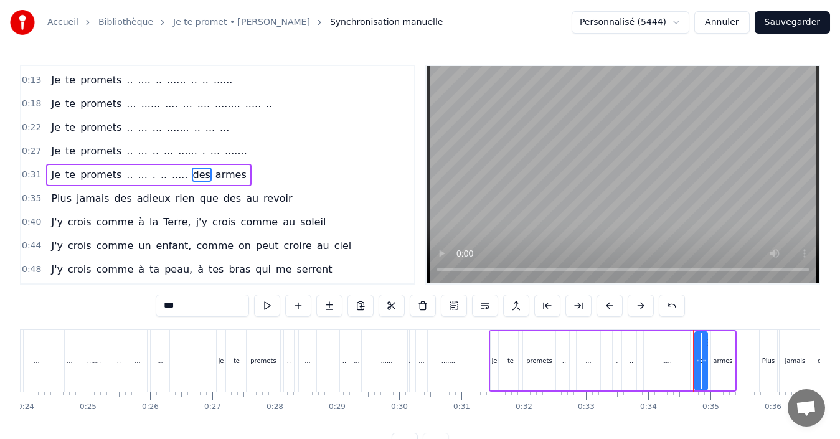
drag, startPoint x: 182, startPoint y: 307, endPoint x: 144, endPoint y: 309, distance: 38.7
click at [144, 309] on div "0:05 Je te promets .. ... ..... ..... ..... 0:09 Je te promets .. .... . .. ...…" at bounding box center [420, 260] width 800 height 390
click at [206, 176] on span "armes" at bounding box center [223, 174] width 34 height 14
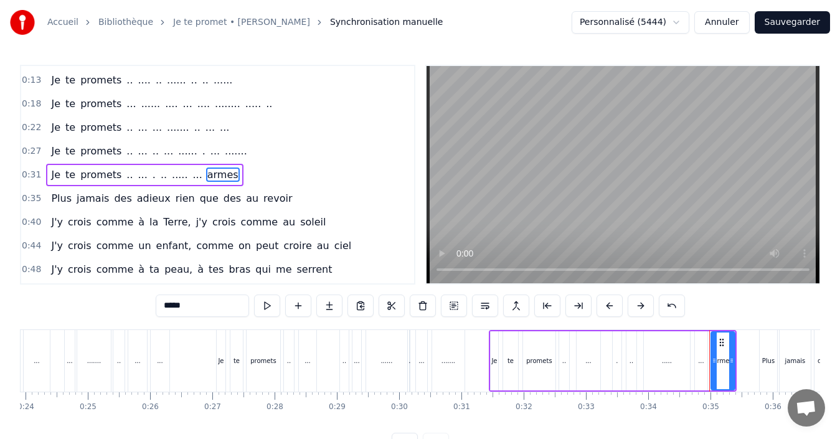
drag, startPoint x: 204, startPoint y: 306, endPoint x: 138, endPoint y: 313, distance: 66.3
click at [138, 313] on div "0:05 Je te promets .. ... ..... ..... ..... 0:09 Je te promets .. .... . .. ...…" at bounding box center [420, 260] width 800 height 390
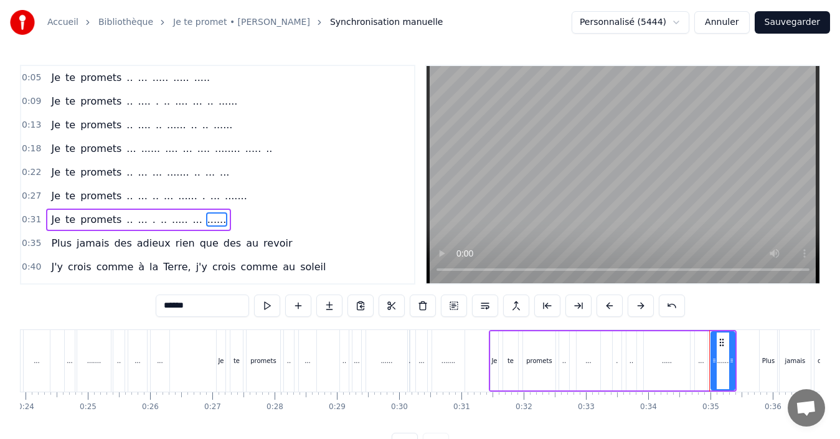
click at [59, 242] on span "Plus" at bounding box center [61, 243] width 23 height 14
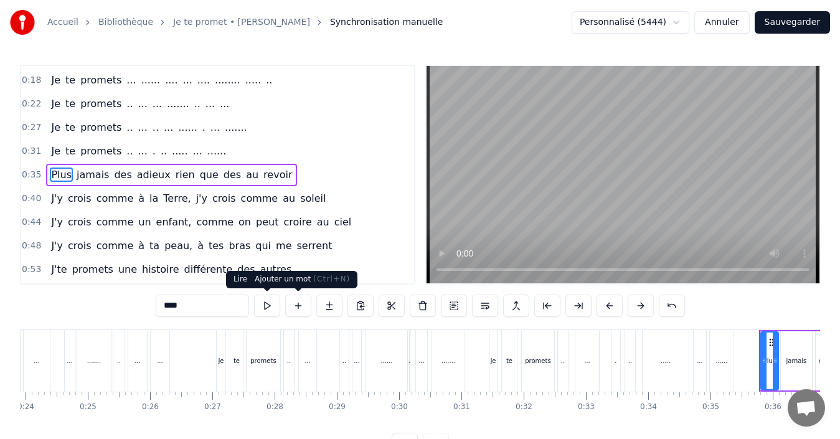
scroll to position [0, 2164]
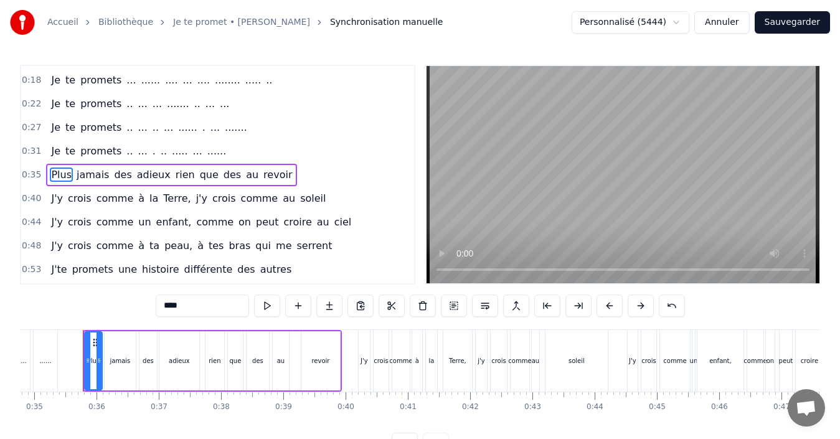
drag, startPoint x: 207, startPoint y: 309, endPoint x: 159, endPoint y: 320, distance: 49.2
click at [159, 320] on div "0:05 Je te promets .. ... ..... ..... ..... 0:09 Je te promets .. .... . .. ...…" at bounding box center [420, 260] width 800 height 390
click at [74, 174] on span "jamais" at bounding box center [81, 174] width 35 height 14
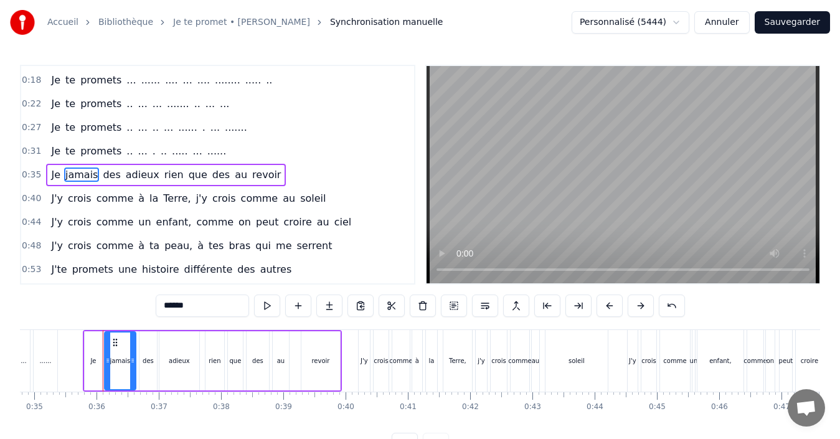
drag, startPoint x: 193, startPoint y: 309, endPoint x: 126, endPoint y: 321, distance: 68.3
click at [126, 321] on div "0:05 Je te promets .. ... ..... ..... ..... 0:09 Je te promets .. .... . .. ...…" at bounding box center [420, 260] width 800 height 390
click at [87, 176] on span "des" at bounding box center [89, 174] width 20 height 14
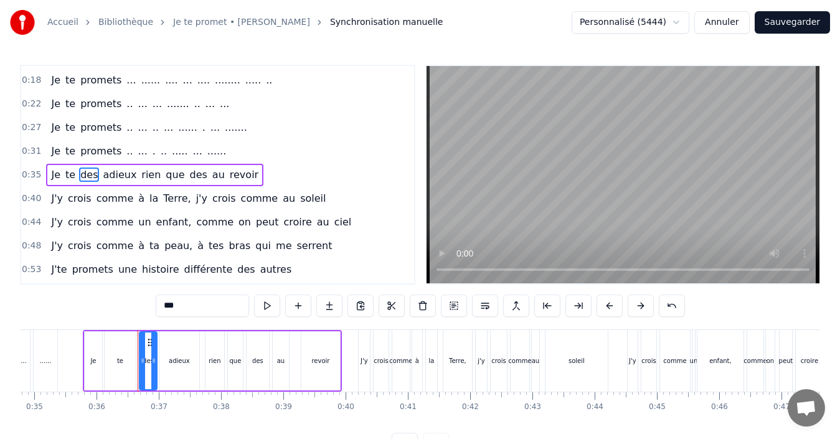
drag, startPoint x: 182, startPoint y: 306, endPoint x: 115, endPoint y: 318, distance: 67.6
click at [115, 318] on div "0:05 Je te promets .. ... ..... ..... ..... 0:09 Je te promets .. .... . .. ...…" at bounding box center [420, 260] width 800 height 390
drag, startPoint x: 131, startPoint y: 175, endPoint x: 134, endPoint y: 183, distance: 8.7
click at [131, 174] on span "adieux" at bounding box center [143, 174] width 36 height 14
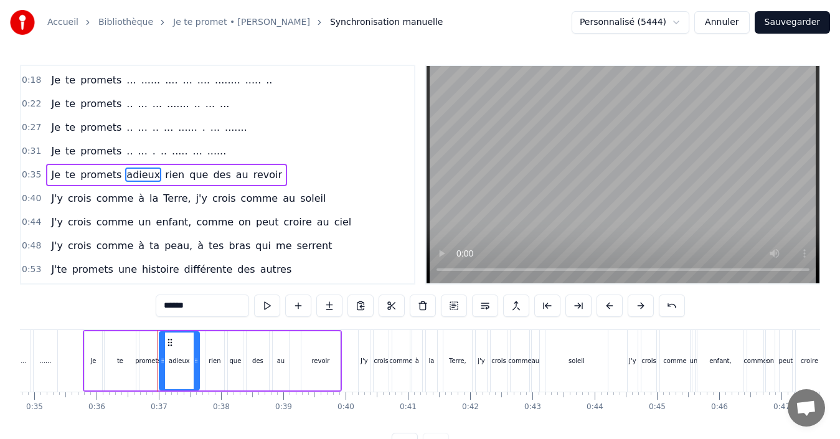
drag, startPoint x: 187, startPoint y: 304, endPoint x: 124, endPoint y: 318, distance: 64.5
click at [124, 318] on div "0:05 Je te promets .. ... ..... ..... ..... 0:09 Je te promets .. .... . .. ...…" at bounding box center [420, 260] width 800 height 390
click at [140, 175] on span "rien" at bounding box center [151, 174] width 22 height 14
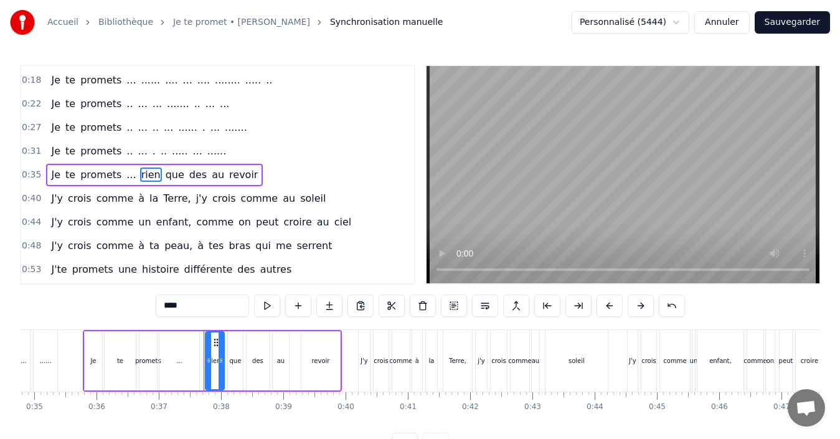
drag, startPoint x: 179, startPoint y: 304, endPoint x: 136, endPoint y: 306, distance: 43.0
click at [137, 306] on div "0:05 Je te promets .. ... ..... ..... ..... 0:09 Je te promets .. .... . .. ...…" at bounding box center [420, 260] width 800 height 390
click at [157, 171] on span "que" at bounding box center [167, 174] width 21 height 14
drag, startPoint x: 180, startPoint y: 305, endPoint x: 139, endPoint y: 302, distance: 40.5
click at [139, 302] on div "0:05 Je te promets .. ... ..... ..... ..... 0:09 Je te promets .. .... . .. ...…" at bounding box center [420, 260] width 800 height 390
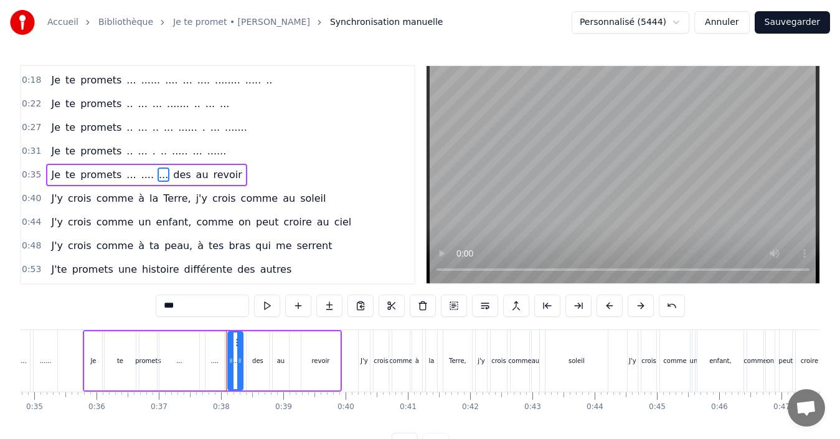
click at [172, 171] on span "des" at bounding box center [182, 174] width 20 height 14
drag, startPoint x: 180, startPoint y: 301, endPoint x: 143, endPoint y: 302, distance: 37.4
click at [144, 305] on div "0:05 Je te promets .. ... ..... ..... ..... 0:09 Je te promets .. .... . .. ...…" at bounding box center [420, 260] width 800 height 390
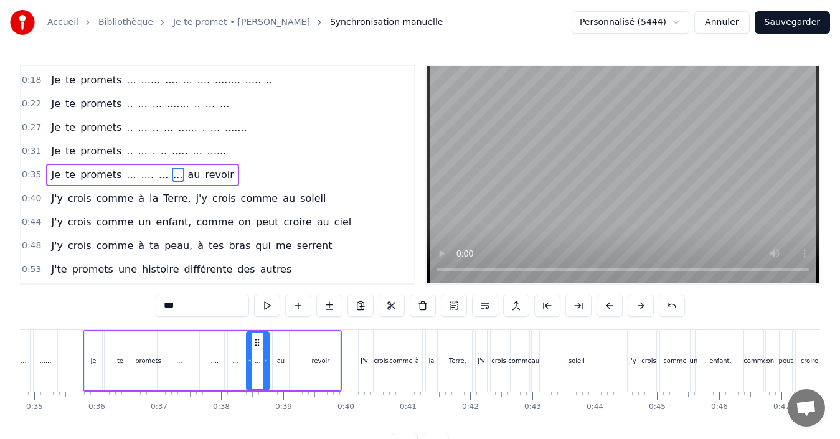
click at [187, 171] on span "au" at bounding box center [194, 174] width 15 height 14
drag, startPoint x: 179, startPoint y: 309, endPoint x: 134, endPoint y: 301, distance: 44.9
click at [134, 301] on div "0:05 Je te promets .. ... ..... ..... ..... 0:09 Je te promets .. .... . .. ...…" at bounding box center [420, 260] width 800 height 390
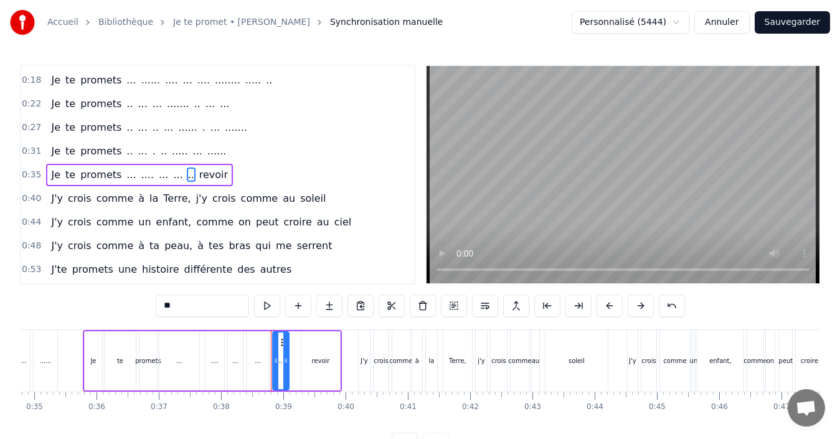
click at [198, 174] on span "revoir" at bounding box center [213, 174] width 31 height 14
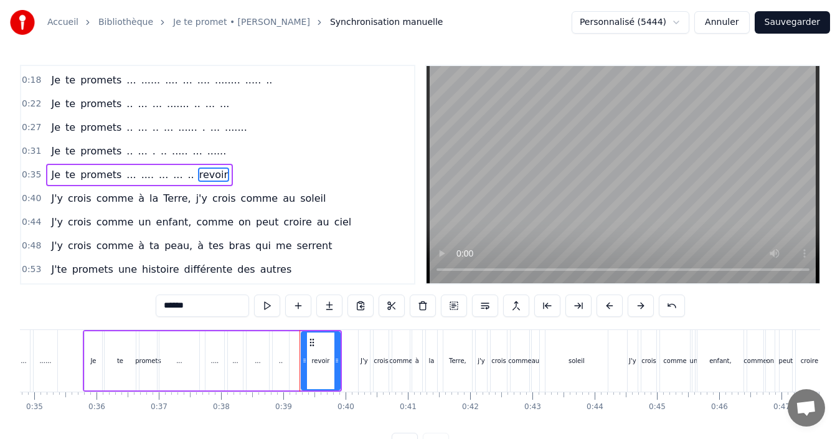
drag, startPoint x: 192, startPoint y: 305, endPoint x: 133, endPoint y: 301, distance: 58.7
click at [133, 301] on div "0:05 Je te promets .. ... ..... ..... ..... 0:09 Je te promets .. .... . .. ...…" at bounding box center [420, 260] width 800 height 390
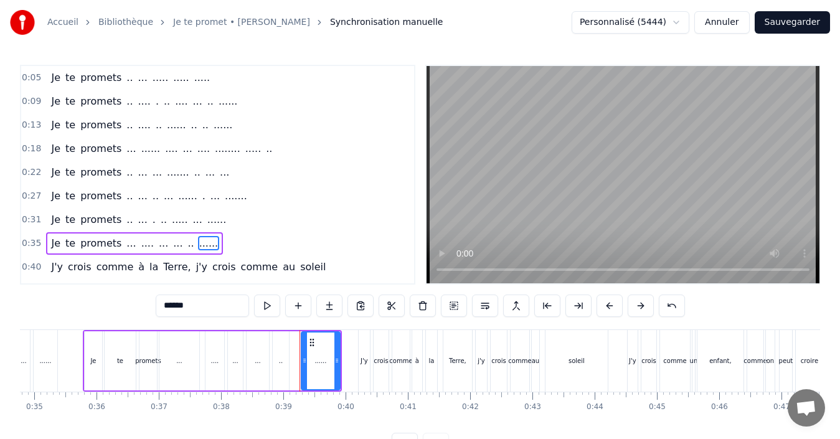
type input "******"
click at [36, 80] on span "0:05" at bounding box center [31, 78] width 19 height 12
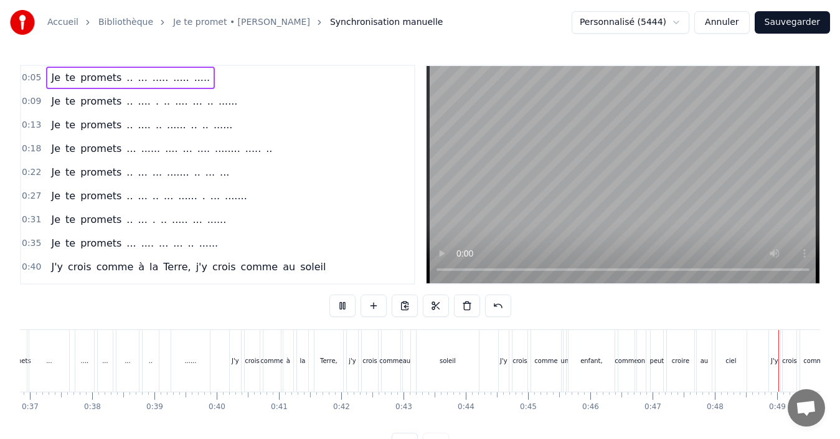
scroll to position [0, 2979]
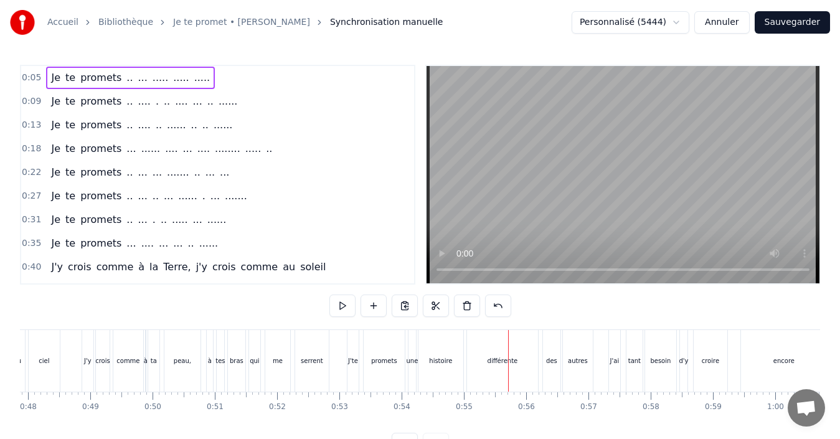
click at [777, 23] on button "Sauvegarder" at bounding box center [791, 22] width 75 height 22
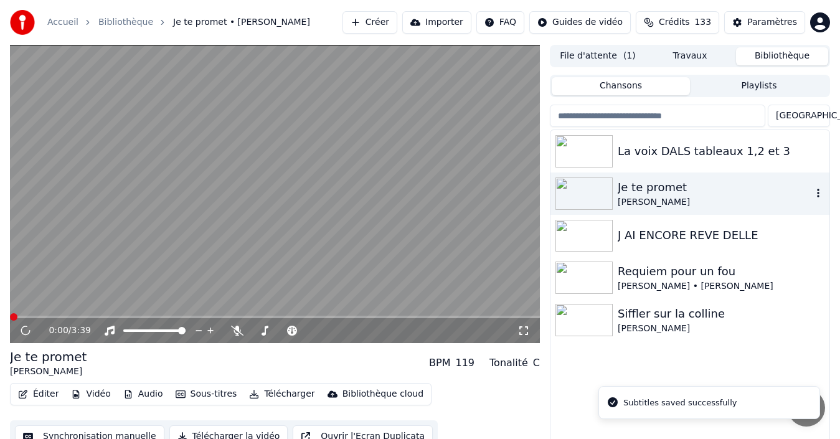
click at [637, 192] on div "Je te promet" at bounding box center [714, 187] width 194 height 17
click at [22, 331] on icon at bounding box center [34, 331] width 29 height 10
click at [22, 331] on icon at bounding box center [25, 330] width 7 height 9
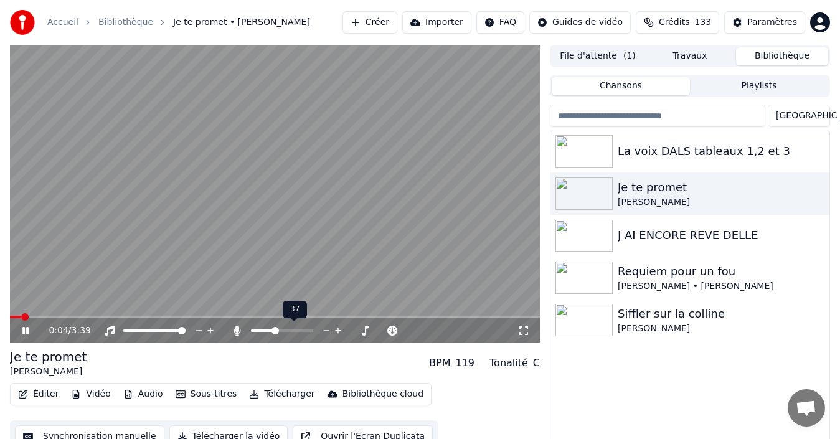
click at [274, 331] on span at bounding box center [282, 330] width 62 height 2
click at [264, 330] on span at bounding box center [257, 330] width 13 height 2
click at [24, 326] on icon at bounding box center [34, 331] width 29 height 10
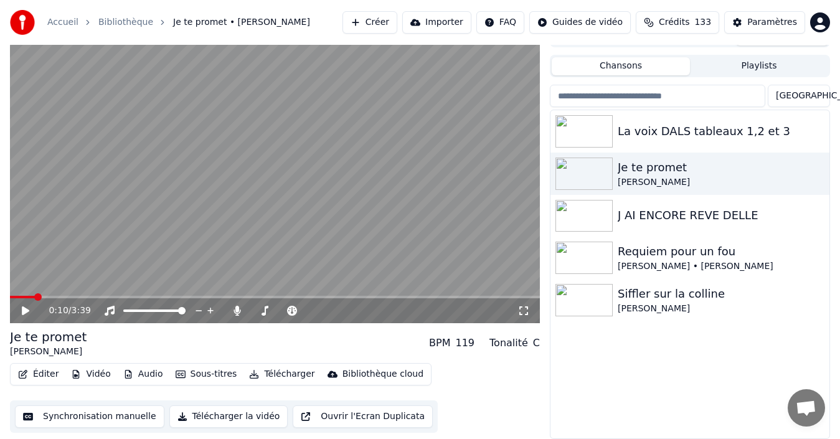
click at [111, 413] on button "Synchronisation manuelle" at bounding box center [89, 416] width 149 height 22
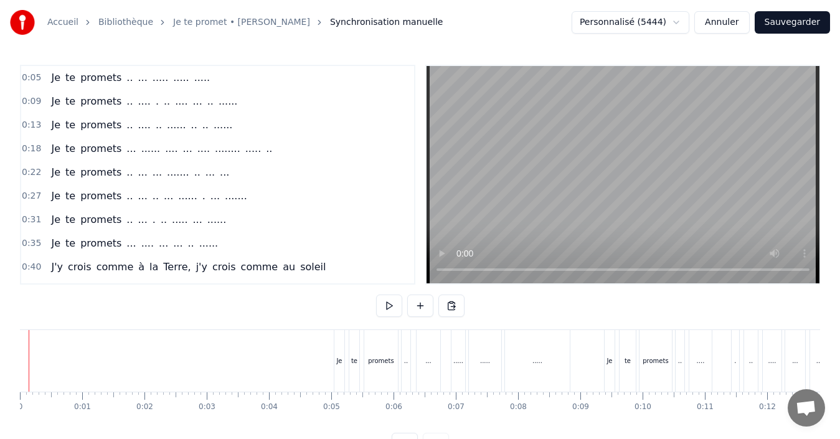
click at [19, 365] on div "Accueil Bibliothèque Je te promet • Johnny Hallyday Synchronisation manuelle Pe…" at bounding box center [420, 227] width 840 height 455
click at [784, 21] on button "Sauvegarder" at bounding box center [791, 22] width 75 height 22
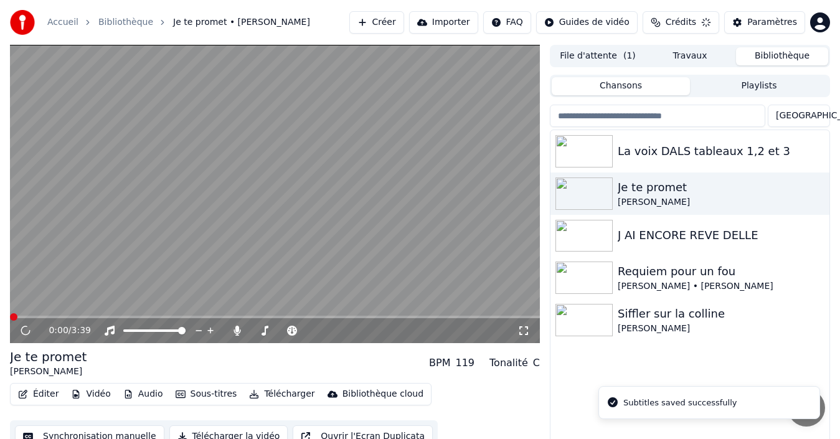
scroll to position [20, 0]
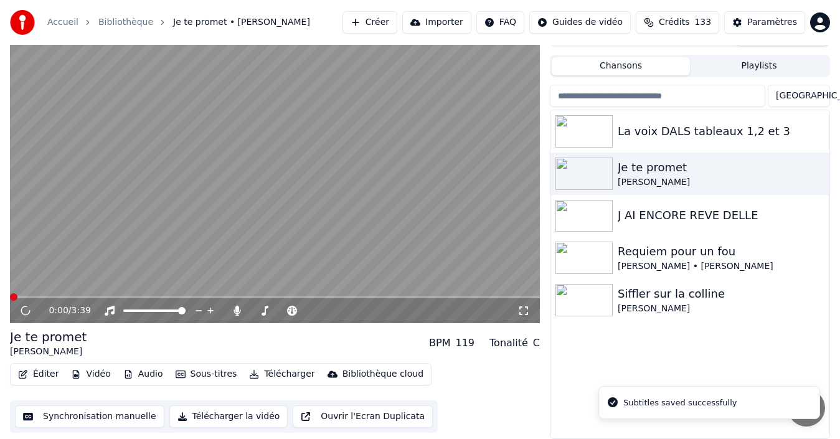
click at [99, 373] on button "Vidéo" at bounding box center [90, 373] width 49 height 17
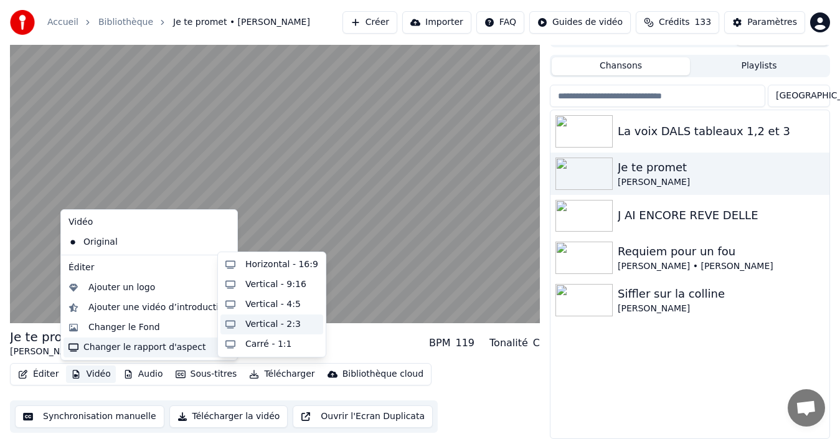
click at [256, 321] on div "Vertical - 2:3" at bounding box center [272, 324] width 55 height 12
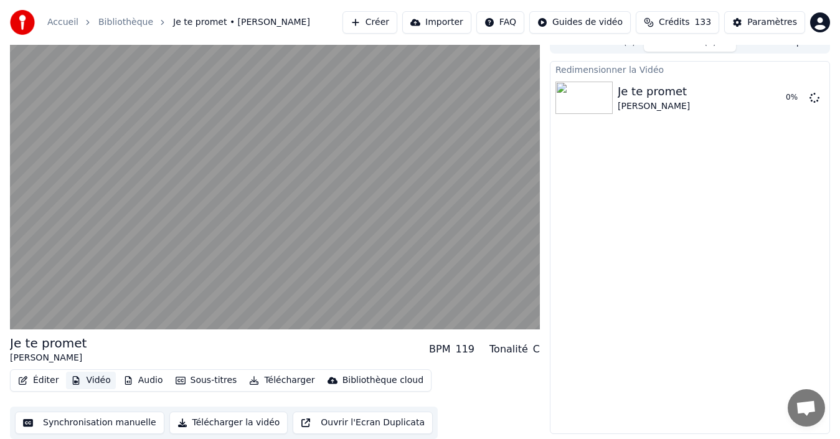
scroll to position [14, 0]
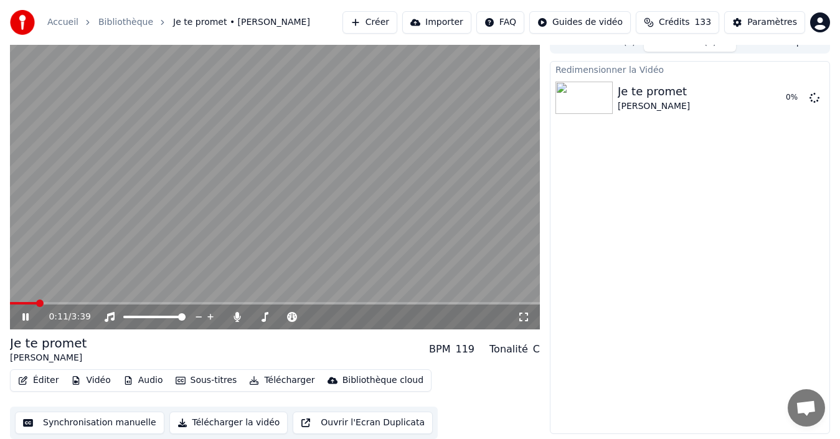
click at [96, 377] on button "Vidéo" at bounding box center [90, 380] width 49 height 17
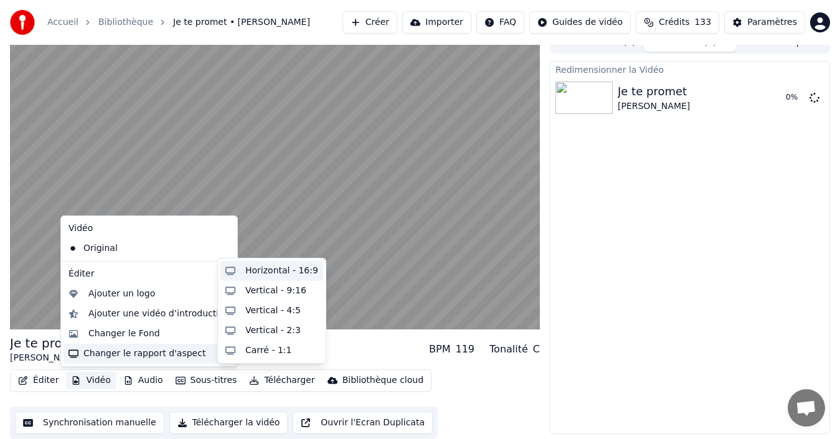
click at [278, 271] on div "Horizontal - 16:9" at bounding box center [281, 271] width 73 height 12
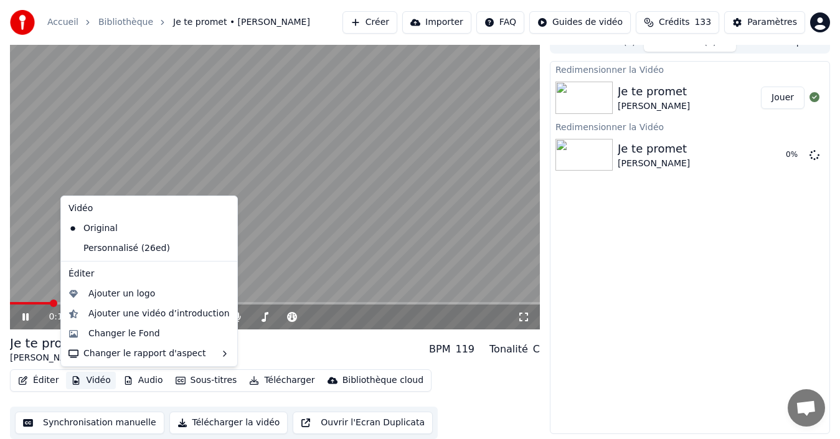
click at [84, 377] on button "Vidéo" at bounding box center [90, 380] width 49 height 17
click at [126, 250] on div "Personnalisé (26ed)" at bounding box center [139, 248] width 152 height 20
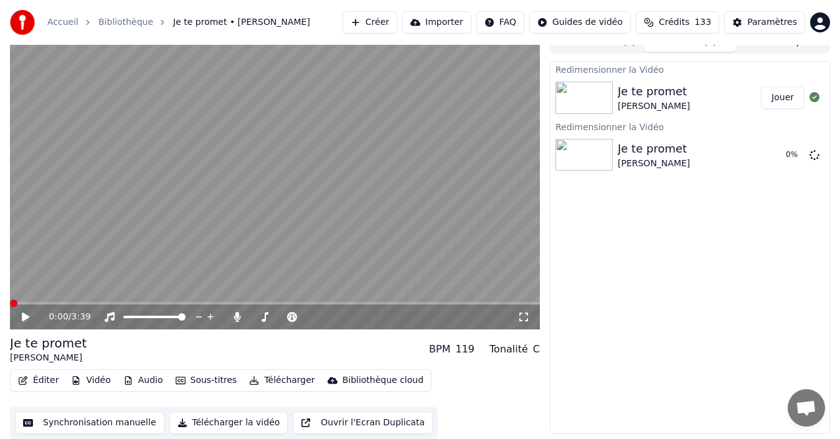
click at [27, 313] on icon at bounding box center [34, 317] width 29 height 10
click at [86, 376] on button "Vidéo" at bounding box center [90, 380] width 49 height 17
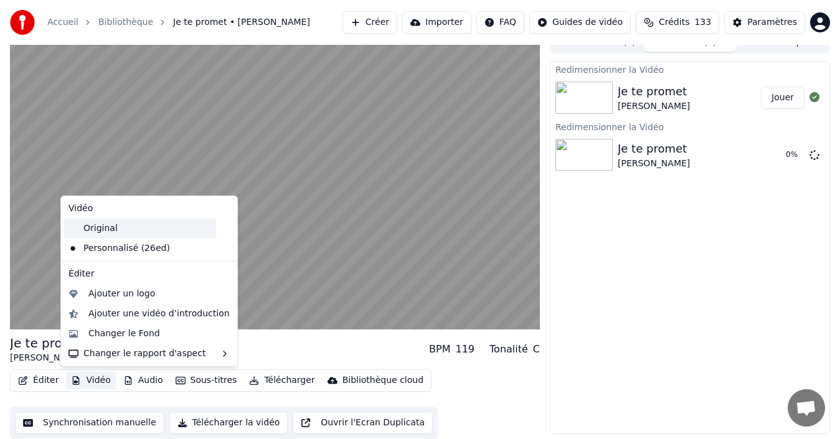
click at [110, 227] on div "Original" at bounding box center [139, 228] width 152 height 20
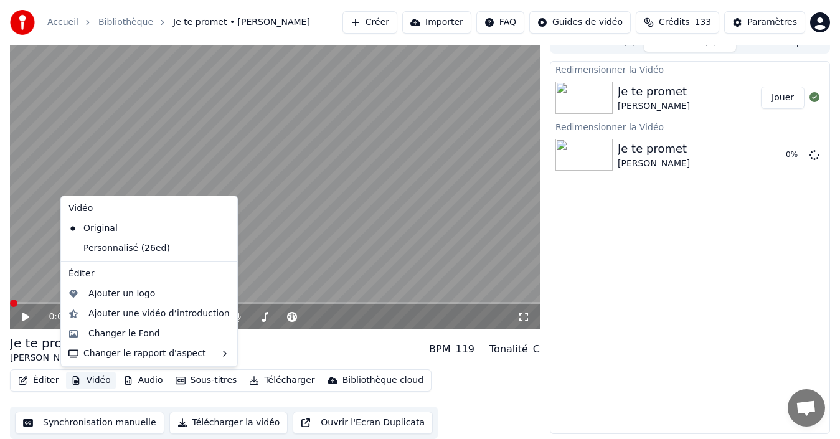
click at [83, 377] on button "Vidéo" at bounding box center [90, 380] width 49 height 17
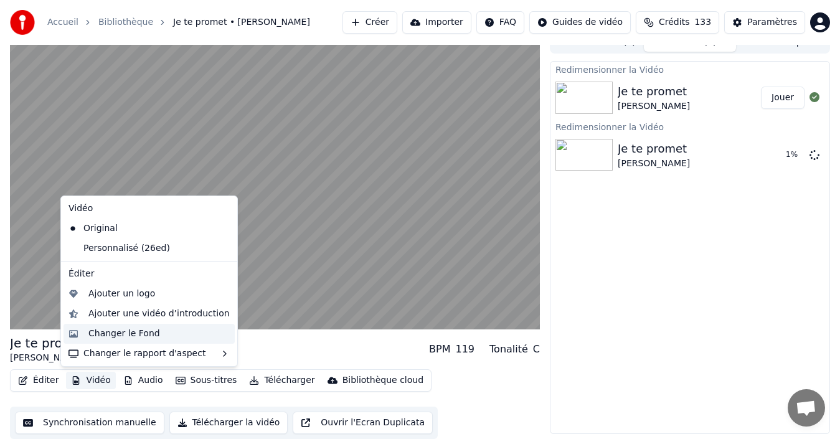
click at [113, 332] on div "Changer le Fond" at bounding box center [124, 333] width 72 height 12
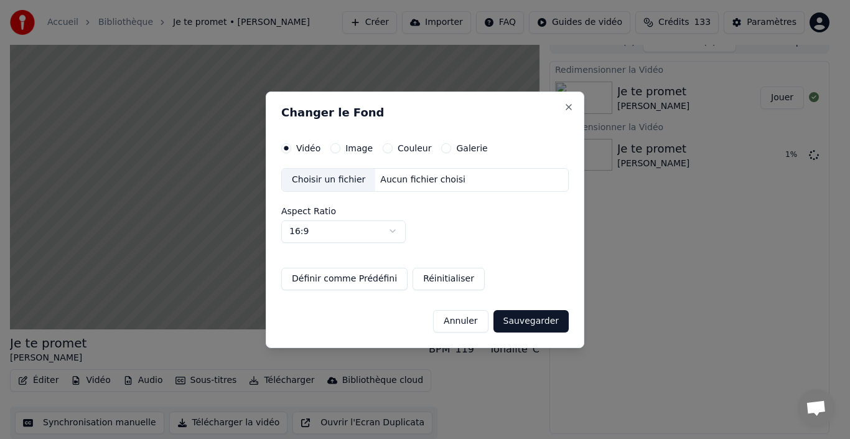
click at [333, 148] on button "Image" at bounding box center [336, 148] width 10 height 10
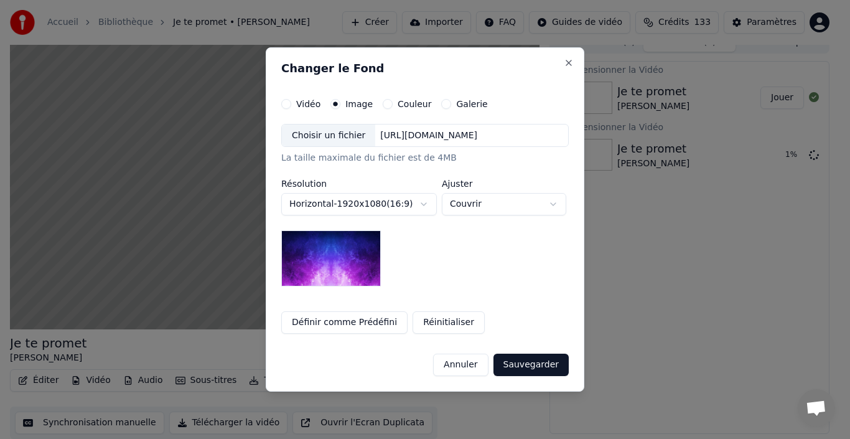
click at [383, 101] on button "Couleur" at bounding box center [388, 104] width 10 height 10
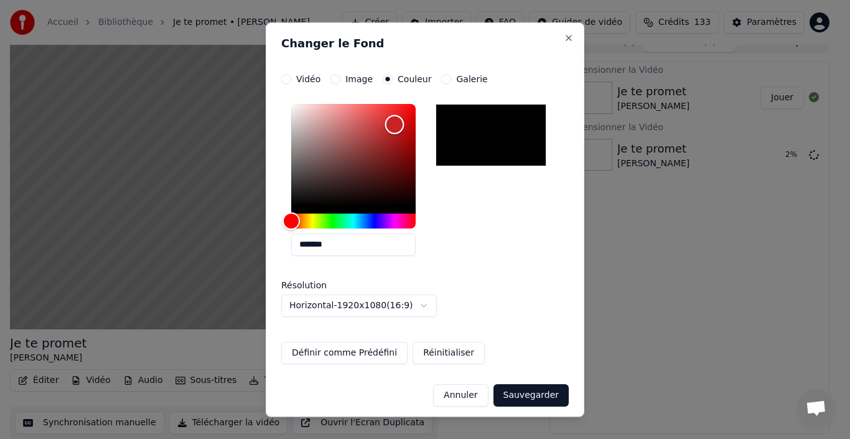
click at [395, 124] on div "Color" at bounding box center [353, 154] width 124 height 102
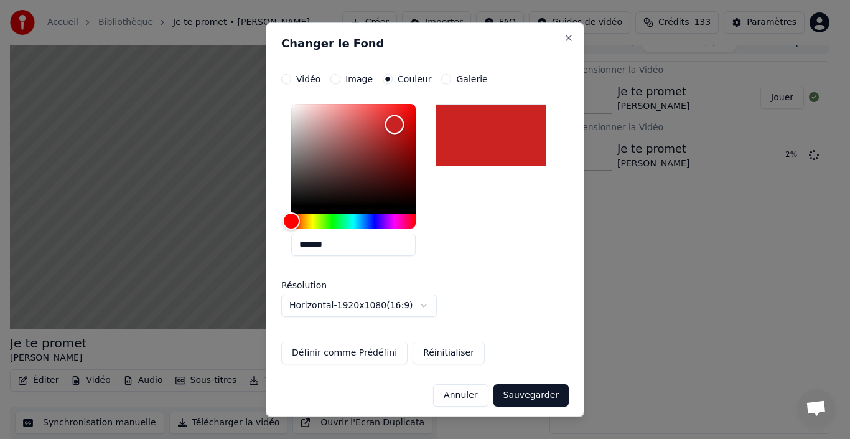
click at [397, 148] on div "Color" at bounding box center [353, 154] width 124 height 102
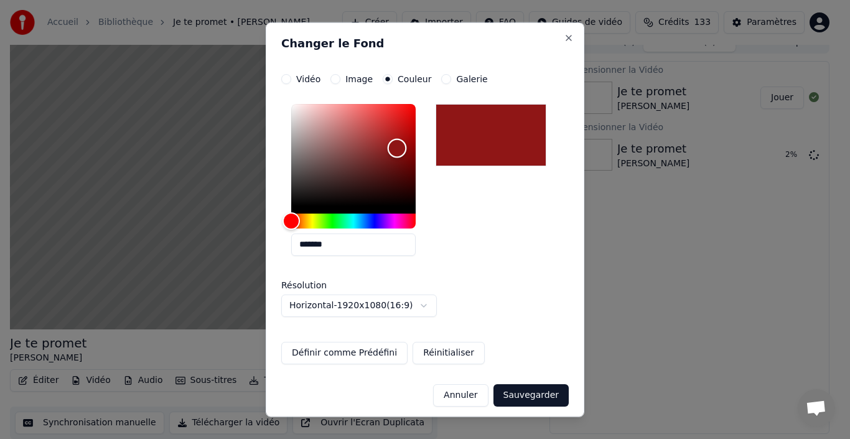
click at [404, 138] on div "Color" at bounding box center [353, 154] width 124 height 102
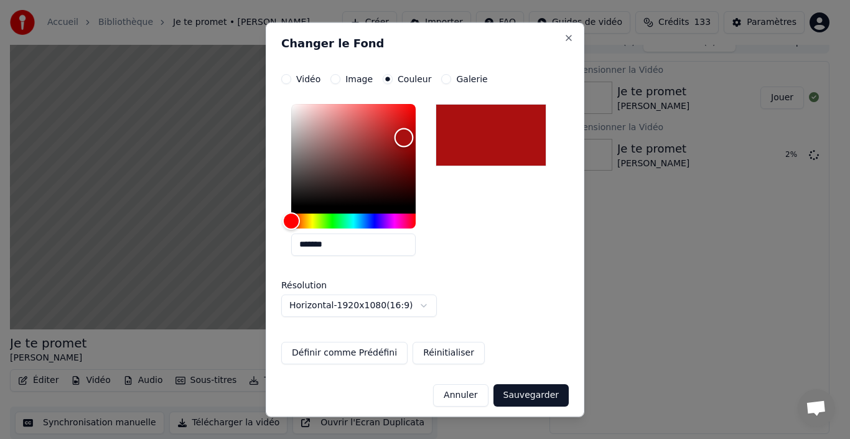
click at [400, 144] on div "Color" at bounding box center [404, 137] width 19 height 19
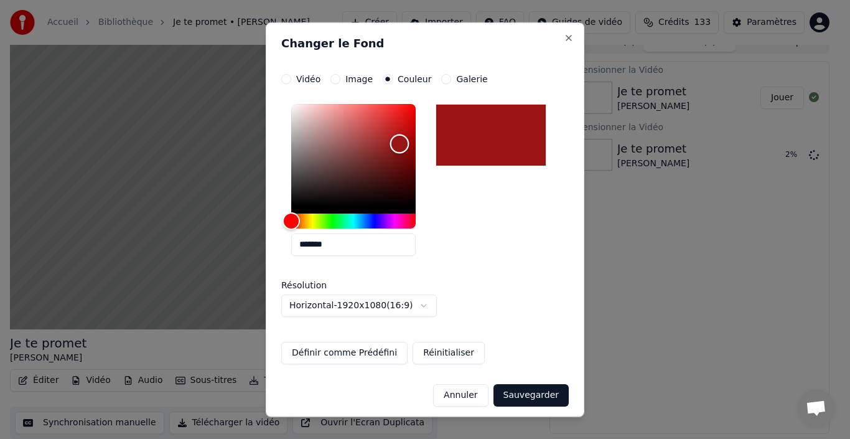
click at [397, 163] on div "Color" at bounding box center [353, 154] width 124 height 102
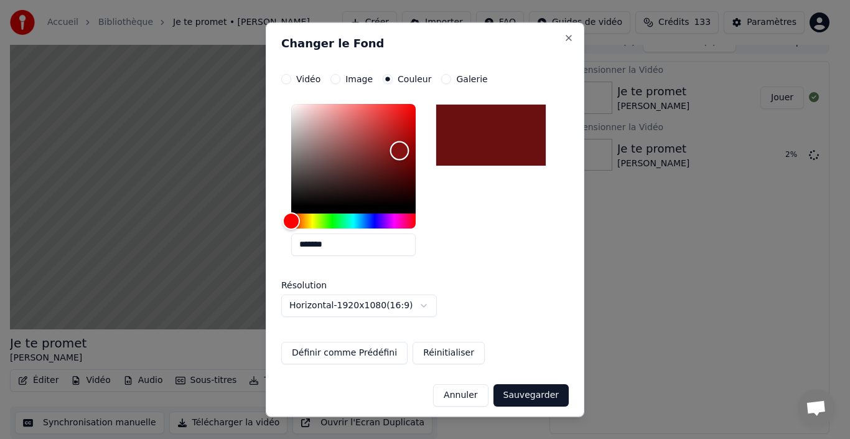
click at [400, 151] on div "Color" at bounding box center [353, 154] width 124 height 102
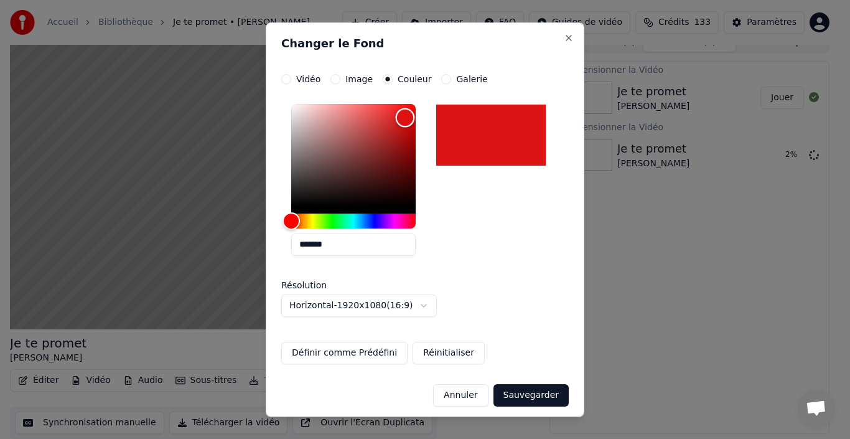
click at [405, 118] on div "Color" at bounding box center [353, 154] width 124 height 102
click at [399, 140] on div "Color" at bounding box center [353, 154] width 124 height 102
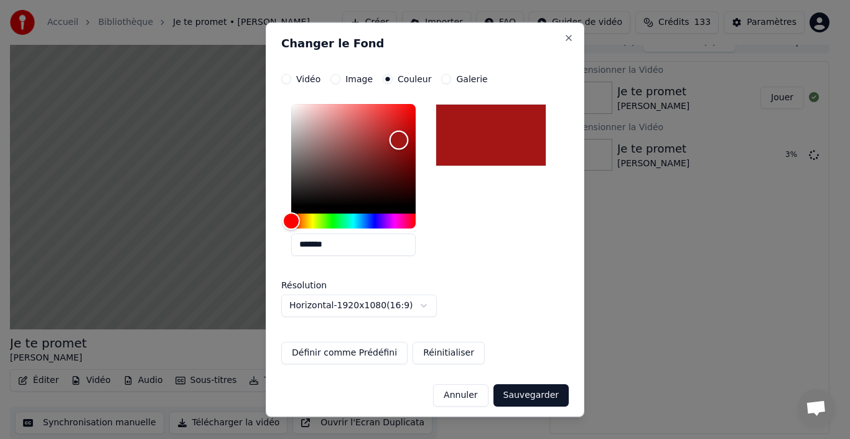
type input "*******"
click at [401, 152] on div "Color" at bounding box center [353, 154] width 124 height 102
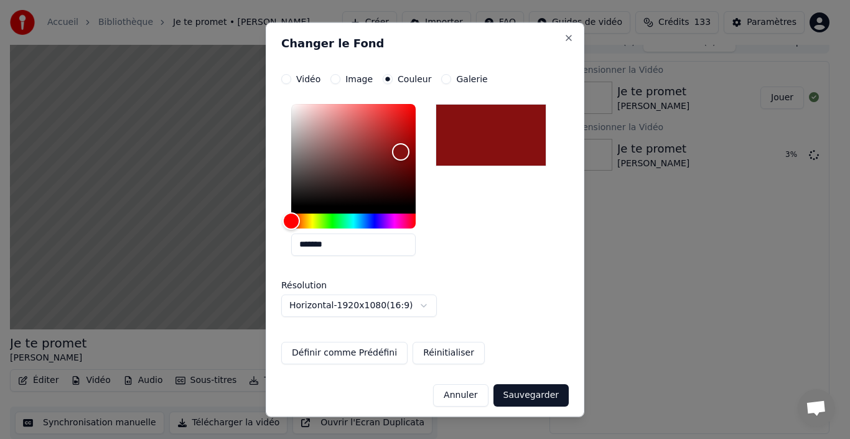
click at [532, 397] on button "Sauvegarder" at bounding box center [531, 394] width 75 height 22
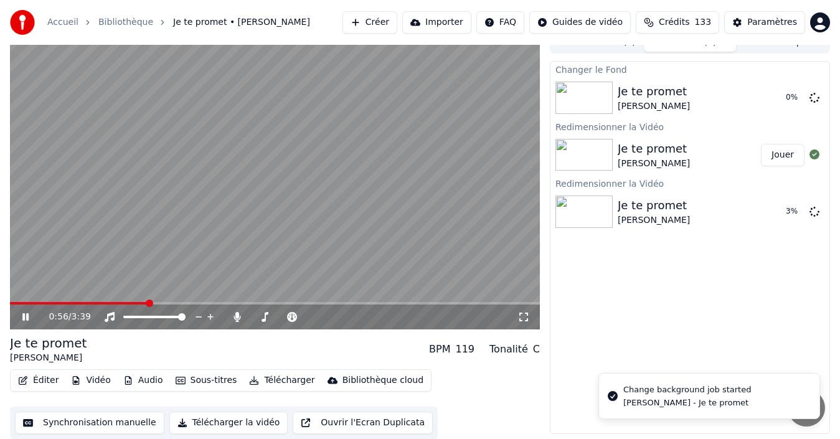
click at [37, 303] on span at bounding box center [79, 303] width 138 height 2
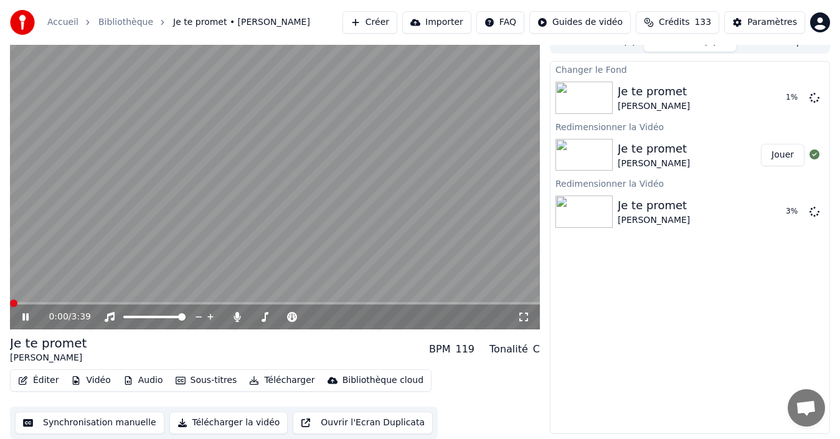
click at [10, 307] on span at bounding box center [13, 302] width 7 height 7
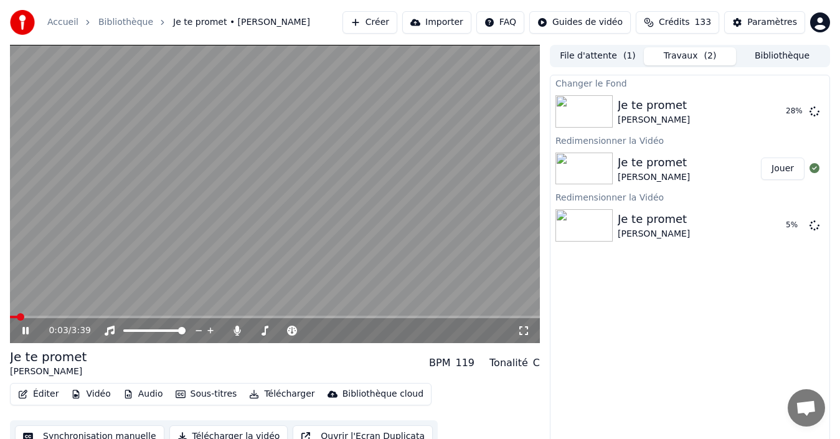
click at [17, 316] on span at bounding box center [13, 317] width 7 height 2
click at [251, 329] on span at bounding box center [254, 330] width 7 height 7
click at [257, 334] on span at bounding box center [259, 330] width 7 height 7
click at [253, 334] on span at bounding box center [256, 330] width 7 height 7
click at [271, 327] on span at bounding box center [272, 330] width 7 height 7
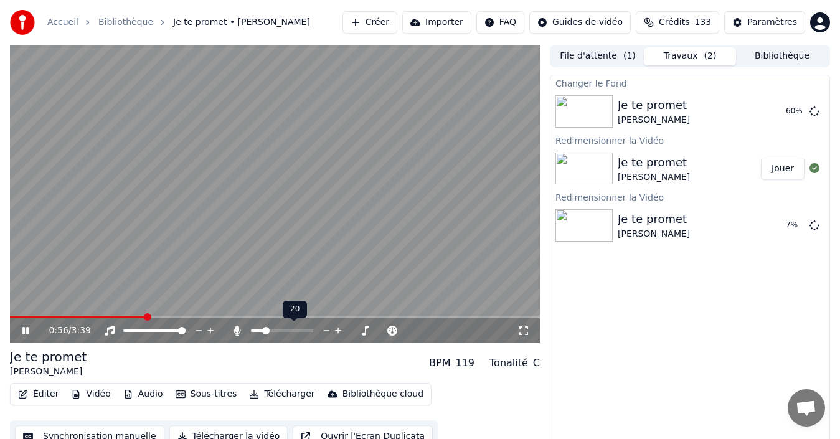
click at [263, 332] on span at bounding box center [265, 330] width 7 height 7
click at [270, 331] on span at bounding box center [271, 330] width 7 height 7
click at [255, 329] on span at bounding box center [253, 330] width 4 height 2
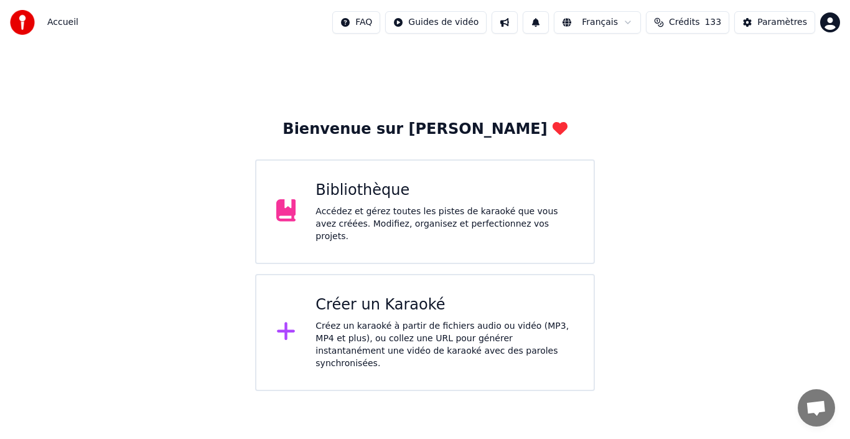
click at [370, 195] on div "Bibliothèque" at bounding box center [445, 190] width 258 height 20
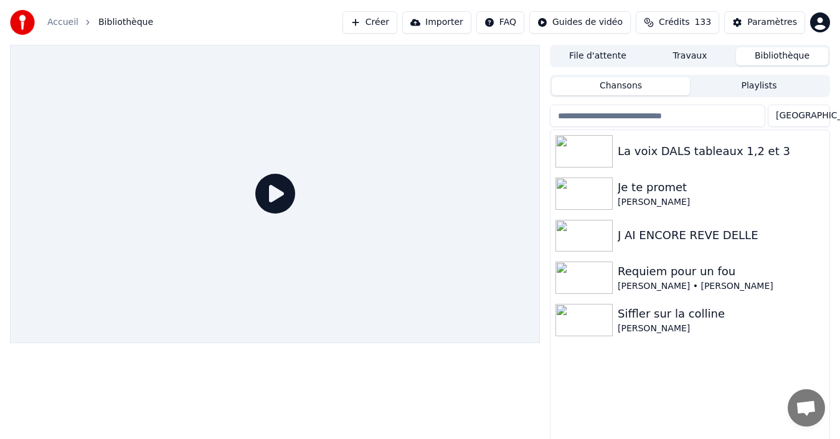
click at [397, 25] on button "Créer" at bounding box center [369, 22] width 55 height 22
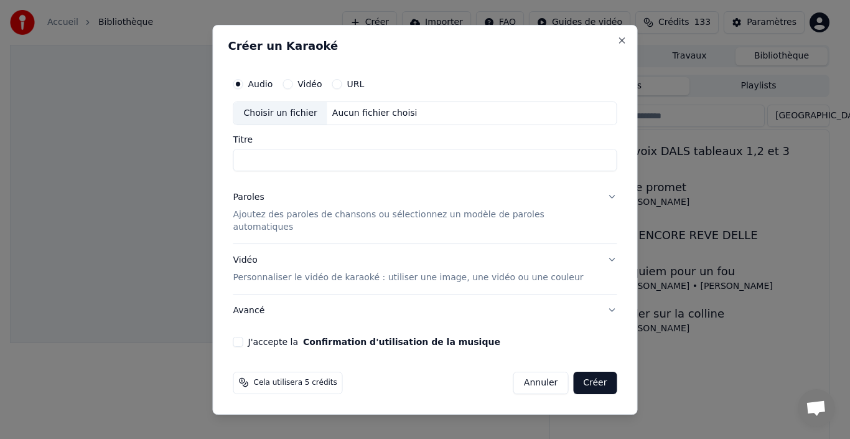
click at [309, 123] on div "Choisir un fichier" at bounding box center [280, 113] width 93 height 22
click at [286, 121] on div "Choisir un fichier" at bounding box center [280, 113] width 93 height 22
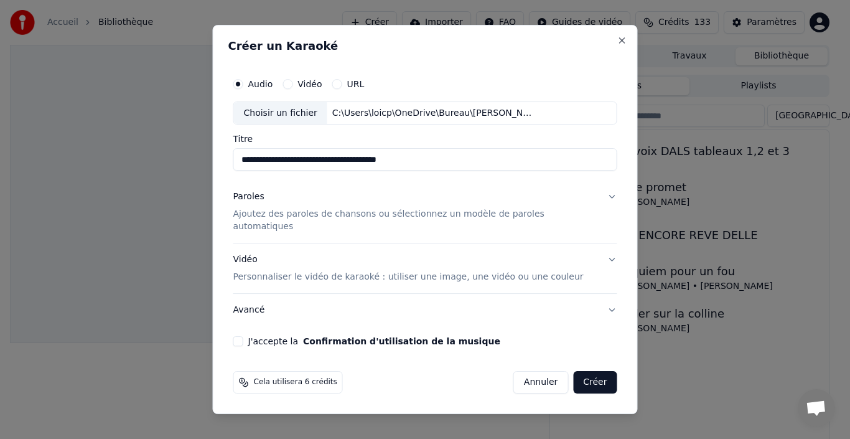
drag, startPoint x: 441, startPoint y: 168, endPoint x: 405, endPoint y: 170, distance: 36.1
click at [405, 170] on input "**********" at bounding box center [425, 160] width 384 height 22
type input "**********"
click at [293, 222] on p "Ajoutez des paroles de chansons ou sélectionnez un modèle de paroles automatiqu…" at bounding box center [415, 221] width 364 height 25
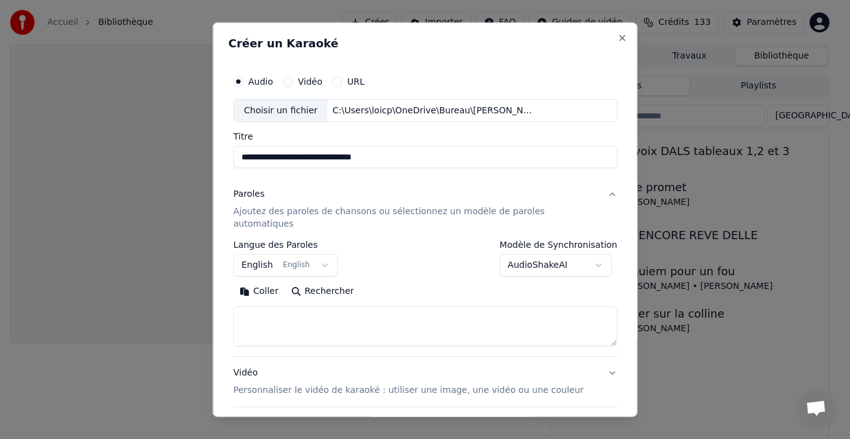
click at [326, 281] on button "Rechercher" at bounding box center [321, 291] width 75 height 20
type textarea "**********"
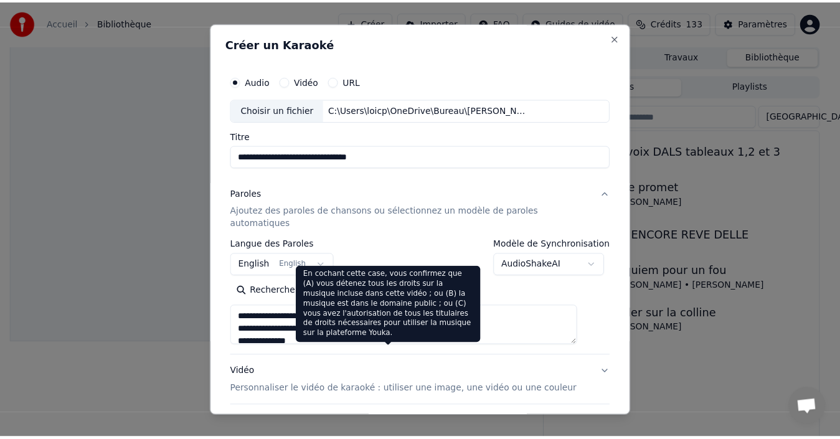
scroll to position [98, 0]
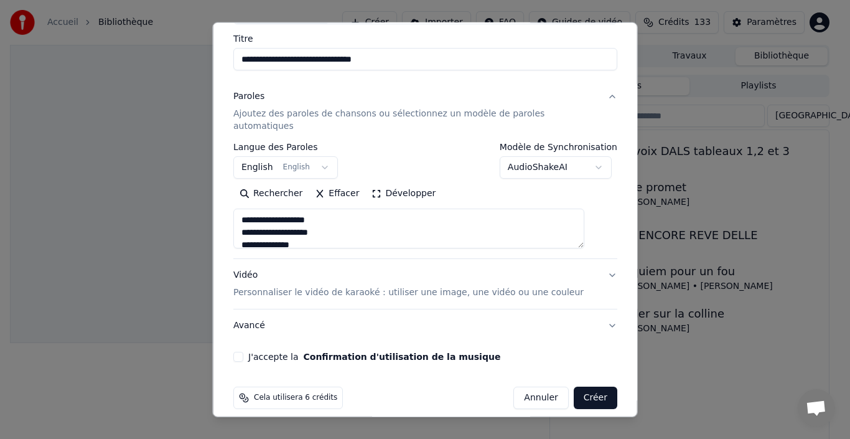
click at [243, 352] on button "J'accepte la Confirmation d'utilisation de la musique" at bounding box center [238, 357] width 10 height 10
click at [573, 387] on button "Créer" at bounding box center [595, 398] width 44 height 22
select select "**"
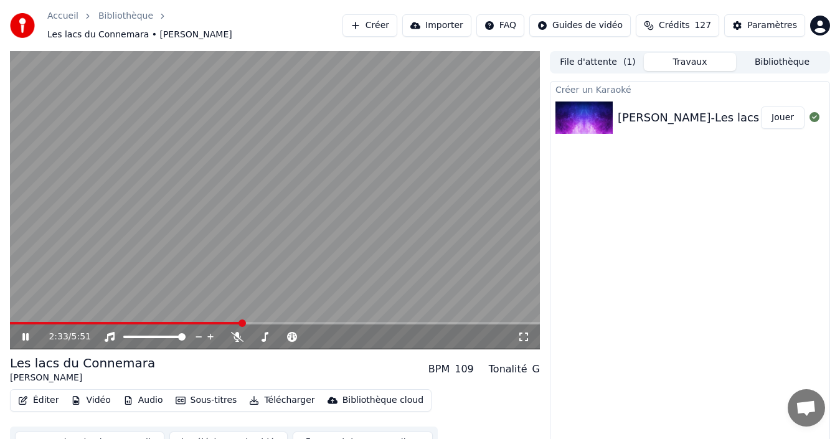
scroll to position [14, 0]
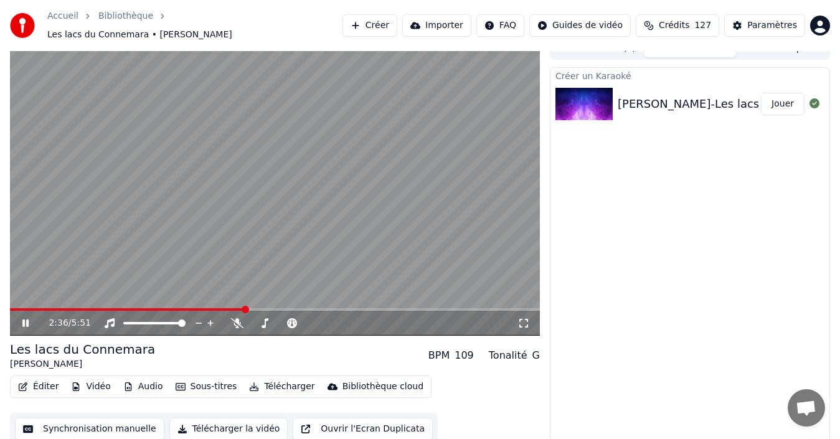
click at [187, 378] on button "Sous-titres" at bounding box center [207, 386] width 72 height 17
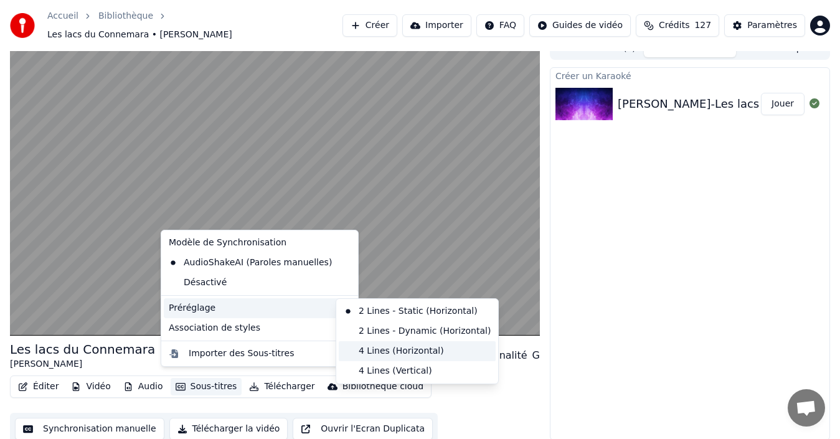
click at [382, 350] on div "4 Lines (Horizontal)" at bounding box center [417, 351] width 157 height 20
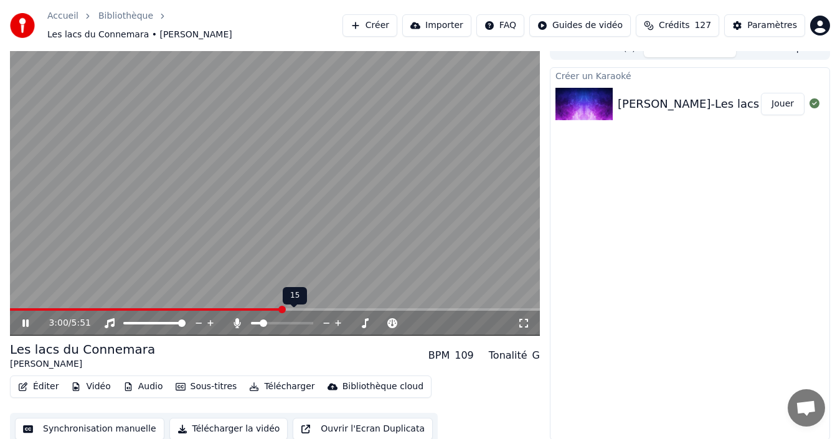
click at [260, 322] on span at bounding box center [282, 323] width 62 height 2
click at [271, 322] on span at bounding box center [282, 323] width 62 height 2
click at [286, 317] on div at bounding box center [293, 323] width 100 height 12
click at [289, 322] on span at bounding box center [282, 323] width 62 height 2
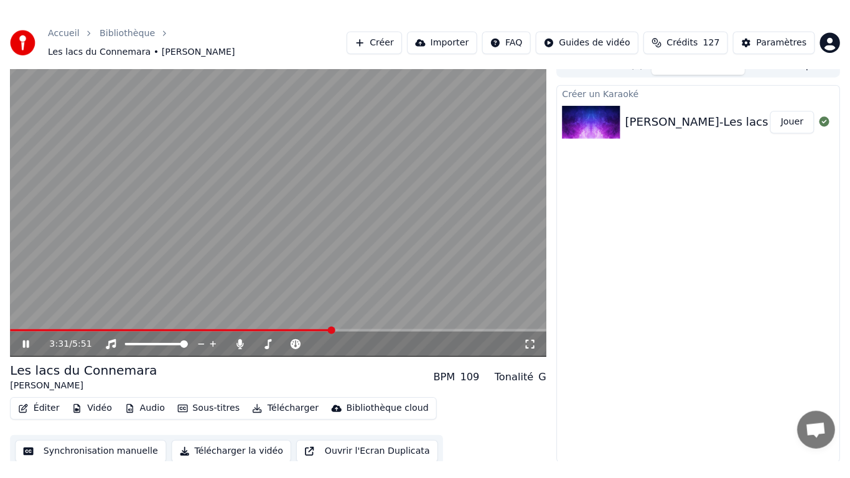
scroll to position [0, 0]
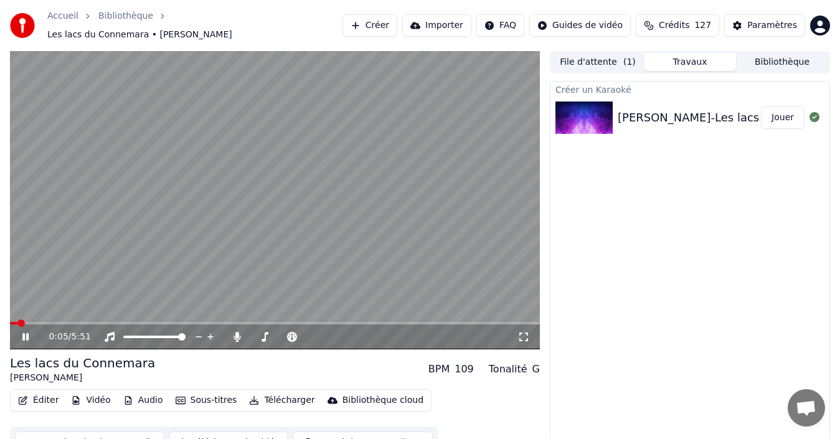
click at [17, 322] on span at bounding box center [13, 323] width 7 height 2
click at [52, 314] on video at bounding box center [275, 200] width 530 height 298
click at [52, 324] on div "0:06 / 5:51" at bounding box center [275, 336] width 530 height 25
click at [52, 322] on span at bounding box center [275, 323] width 530 height 2
click at [31, 332] on icon at bounding box center [34, 337] width 29 height 10
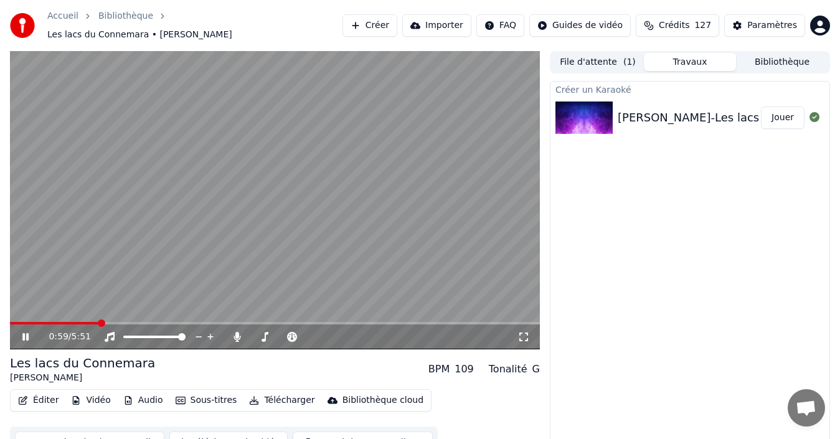
click at [523, 332] on icon at bounding box center [523, 337] width 12 height 10
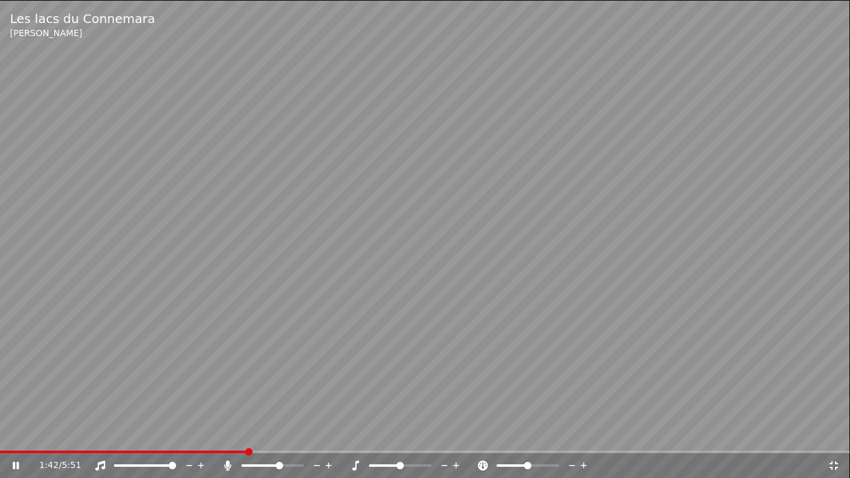
click at [436, 250] on video at bounding box center [425, 239] width 850 height 478
click at [17, 438] on div "1:42 / 5:51" at bounding box center [425, 465] width 840 height 12
click at [18, 438] on icon at bounding box center [15, 465] width 7 height 9
